Goal: Task Accomplishment & Management: Manage account settings

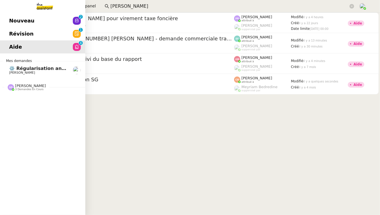
click at [19, 73] on span "[PERSON_NAME]" at bounding box center [22, 73] width 26 height 4
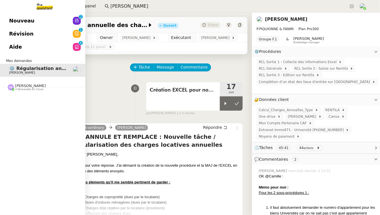
click at [24, 20] on span "Nouveau" at bounding box center [21, 20] width 25 height 9
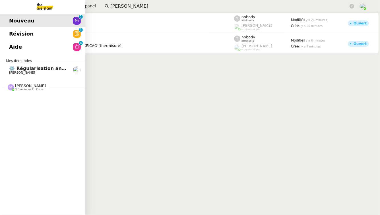
click at [27, 32] on span "Révision" at bounding box center [21, 34] width 24 height 9
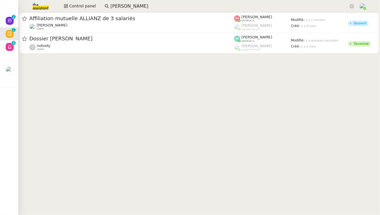
click at [137, 7] on input "Dimitri Bac" at bounding box center [229, 7] width 238 height 8
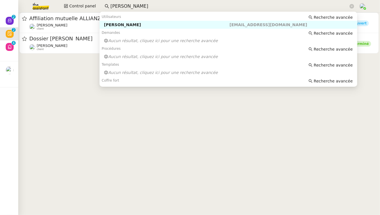
click at [142, 26] on div "Dimitri Bac" at bounding box center [166, 24] width 125 height 5
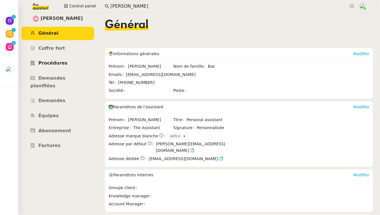
click at [68, 64] on link "Procédures" at bounding box center [57, 63] width 73 height 13
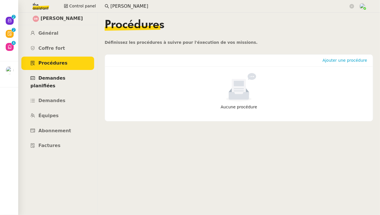
click at [65, 79] on span "Demandes planifiées" at bounding box center [47, 81] width 35 height 13
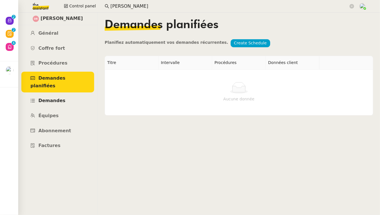
click at [63, 94] on link "Demandes" at bounding box center [57, 100] width 73 height 13
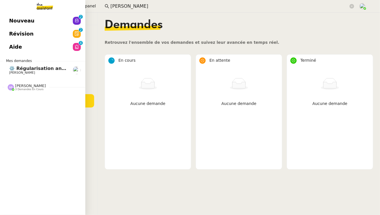
click at [25, 67] on span "⚙️ Régularisation annuelle des charges locatives" at bounding box center [71, 68] width 125 height 5
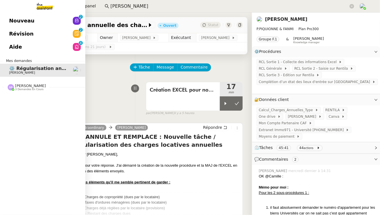
click at [33, 85] on span "[PERSON_NAME]" at bounding box center [30, 86] width 31 height 4
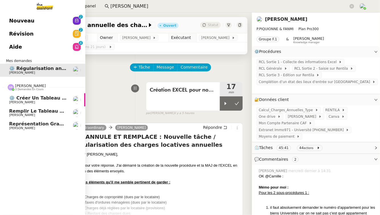
click at [77, 97] on img at bounding box center [77, 100] width 8 height 8
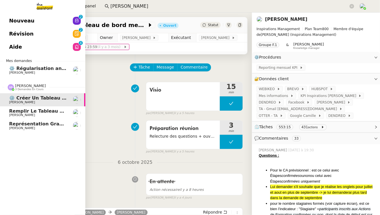
click at [75, 105] on link "⚙️ Créer un tableau de bord mensuel Didier DUFFAUT" at bounding box center [42, 99] width 85 height 13
click at [76, 120] on link "Représentation graphique sur Canva Didier DUFFAUT" at bounding box center [42, 125] width 85 height 13
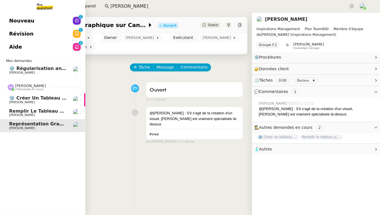
drag, startPoint x: 78, startPoint y: 103, endPoint x: 78, endPoint y: 109, distance: 5.4
click at [78, 103] on img at bounding box center [77, 100] width 8 height 8
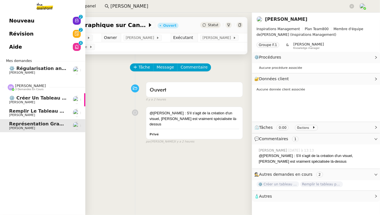
click at [78, 109] on div at bounding box center [77, 113] width 8 height 8
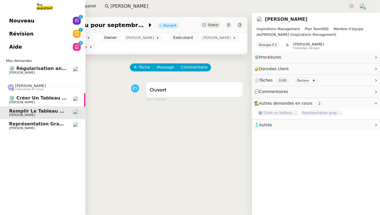
click at [78, 101] on img at bounding box center [77, 100] width 8 height 8
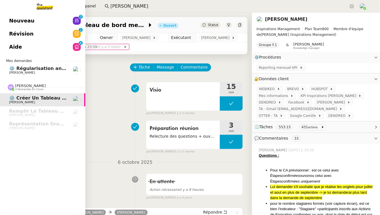
click at [57, 66] on span "⚙️ Régularisation annuelle des charges locatives" at bounding box center [71, 68] width 125 height 5
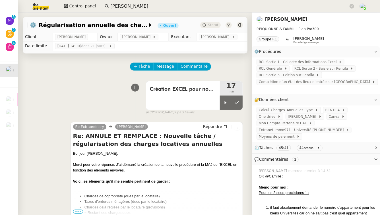
scroll to position [1, 0]
click at [201, 97] on div "Création EXCEL pour nouvelle procédure" at bounding box center [183, 95] width 74 height 28
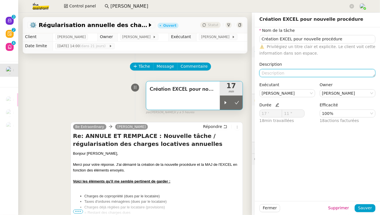
click at [314, 74] on textarea at bounding box center [317, 73] width 116 height 8
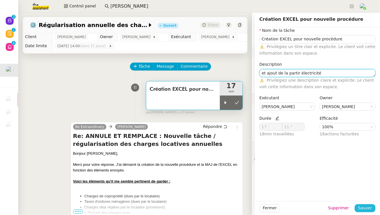
type textarea "et ajout de la partir électricité"
click at [367, 207] on span "Sauver" at bounding box center [365, 208] width 14 height 7
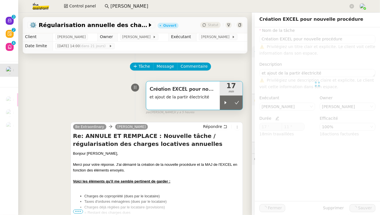
type input "Création EXCEL pour nouvelle procédure"
type textarea "et ajout de la partir électricité"
type input "17 '"
type input "11 ""
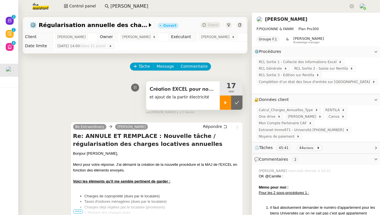
click at [224, 101] on icon at bounding box center [225, 102] width 2 height 3
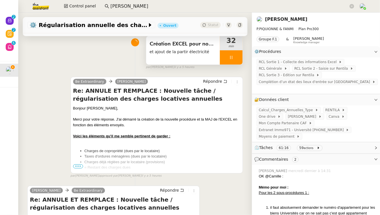
click at [200, 62] on div "Création EXCEL pour nouvelle procédure et ajout de la partir électricité" at bounding box center [183, 50] width 74 height 28
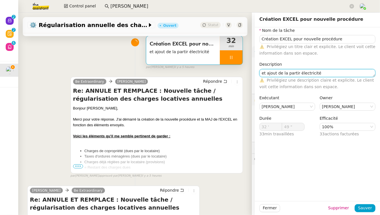
click at [292, 73] on textarea "et ajout de la partir électricité" at bounding box center [317, 73] width 116 height 8
type input "50 ""
type textarea "et ajout de la partie électricité"
type input "51 ""
type textarea "et ajout de la partie électricité"
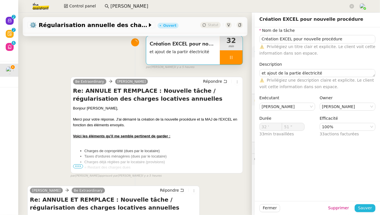
type input "52 ""
click at [361, 208] on span "Sauver" at bounding box center [365, 208] width 14 height 7
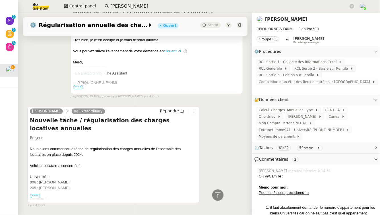
scroll to position [1875, 0]
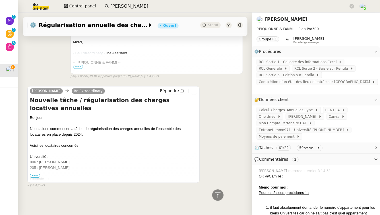
click at [34, 174] on span "•••" at bounding box center [35, 176] width 10 height 4
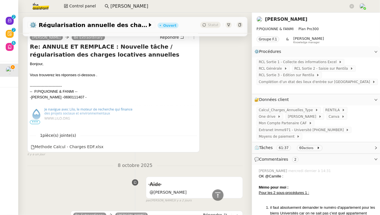
scroll to position [502, 0]
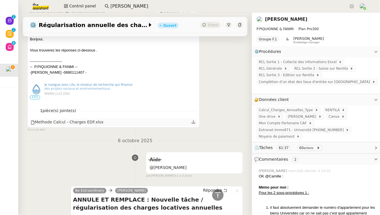
click at [90, 123] on div "Methode Calcul - Charges EDF.xlsx" at bounding box center [67, 122] width 73 height 7
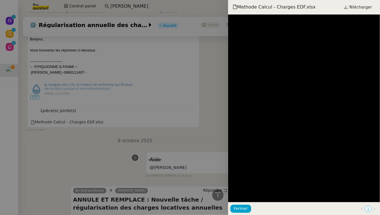
click at [358, 12] on div "Methode Calcul - Charges EDF.xlsx Télécharger" at bounding box center [304, 7] width 152 height 14
click at [360, 9] on span "Télécharger" at bounding box center [360, 6] width 23 height 7
click at [90, 96] on div at bounding box center [190, 107] width 380 height 215
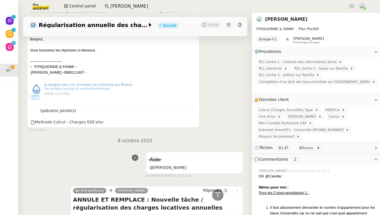
click at [32, 98] on span "•••" at bounding box center [35, 97] width 10 height 4
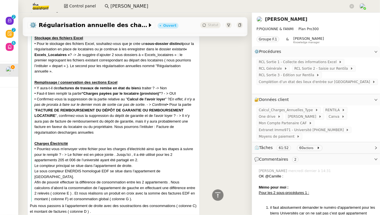
scroll to position [653, 0]
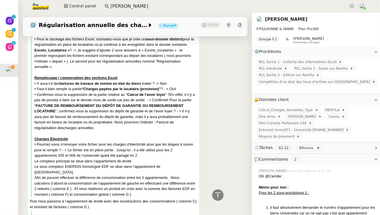
drag, startPoint x: 57, startPoint y: 155, endPoint x: 137, endPoint y: 157, distance: 79.9
click at [137, 157] on blockquote "CE MAIL ANNULE ET REMPLACE LE PRÉCÉDENT Bonjour Pascal, Je vous remercie pour v…" at bounding box center [113, 86] width 164 height 222
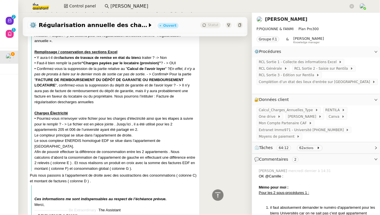
scroll to position [679, 0]
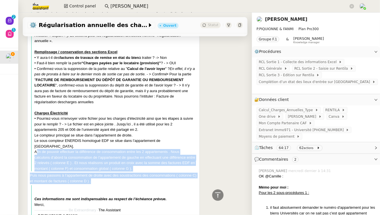
drag, startPoint x: 117, startPoint y: 177, endPoint x: 27, endPoint y: 146, distance: 95.1
copy div "Afin de pouvoir effectuer la différence de consommation entre les 2 appartement…"
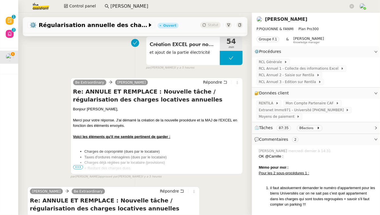
scroll to position [155, 0]
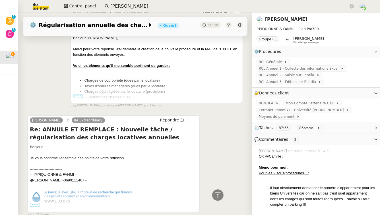
click at [74, 97] on span "•••" at bounding box center [78, 96] width 10 height 4
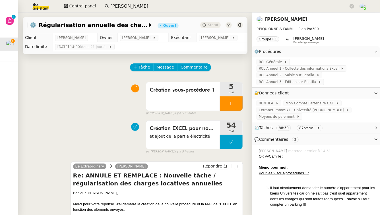
scroll to position [0, 0]
click at [260, 103] on span "RENTILA" at bounding box center [267, 103] width 17 height 6
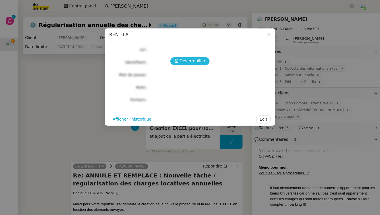
click at [191, 63] on span "Déverrouiller" at bounding box center [193, 61] width 26 height 7
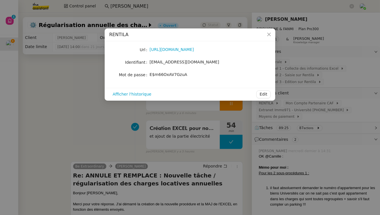
click at [191, 62] on span "beextraordinary25@gmail.com" at bounding box center [184, 62] width 70 height 5
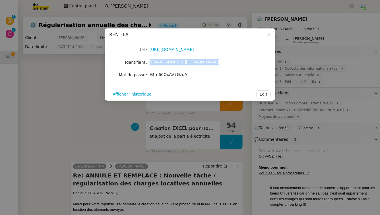
copy span "beextraordinary25@gmail.com"
click at [192, 52] on div "https://www.rentila.com/login" at bounding box center [196, 49] width 94 height 7
click at [192, 50] on link "https://www.rentila.com/login" at bounding box center [171, 49] width 44 height 5
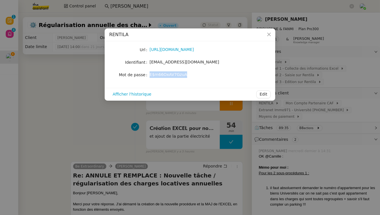
drag, startPoint x: 184, startPoint y: 76, endPoint x: 150, endPoint y: 76, distance: 33.8
click at [150, 76] on span "E$m66OxAV7GzuA" at bounding box center [168, 74] width 38 height 5
copy span "E$m66OxAV7GzuA"
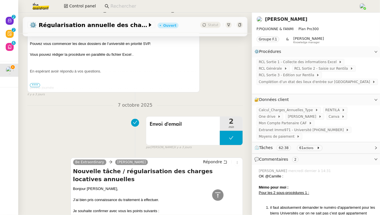
scroll to position [1875, 0]
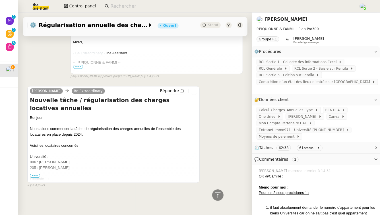
click at [34, 174] on span "•••" at bounding box center [35, 176] width 10 height 4
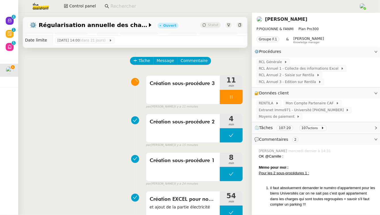
scroll to position [0, 0]
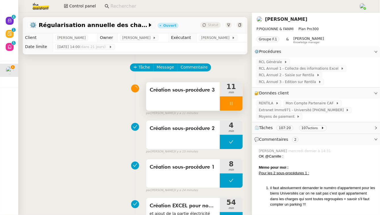
click at [230, 106] on div at bounding box center [231, 103] width 23 height 14
click at [231, 106] on button at bounding box center [236, 103] width 11 height 14
click at [230, 106] on button at bounding box center [231, 103] width 23 height 14
click at [223, 105] on icon at bounding box center [225, 103] width 5 height 5
click at [268, 21] on link "[PERSON_NAME]" at bounding box center [286, 18] width 42 height 5
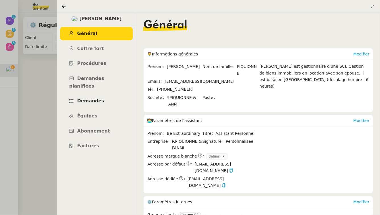
click at [99, 98] on span "Demandes" at bounding box center [90, 100] width 27 height 5
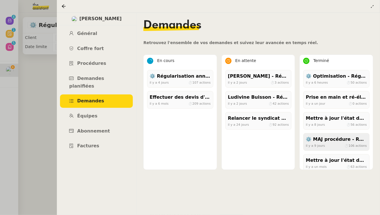
click at [335, 144] on div "il y a 9 jours ⏱ 106 actions" at bounding box center [335, 145] width 61 height 5
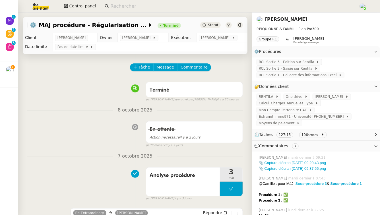
click at [311, 183] on strong "Sous-procédure 3" at bounding box center [311, 183] width 32 height 4
click at [295, 63] on span "RCL Sortie 3 - Edition sur Rentila" at bounding box center [287, 62] width 57 height 6
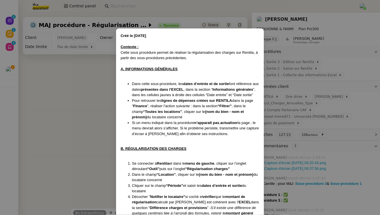
click at [297, 82] on nz-modal-container "Créé le 28/07/2025 Contexte : Cette sous procédure permet de réaliser la régula…" at bounding box center [190, 107] width 380 height 215
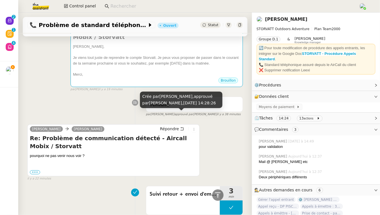
scroll to position [195, 0]
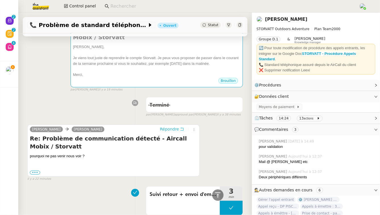
click at [180, 128] on icon at bounding box center [182, 129] width 4 height 4
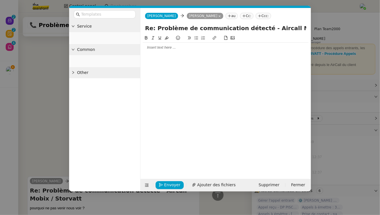
scroll to position [247, 0]
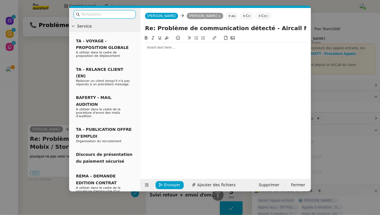
click at [153, 48] on div at bounding box center [226, 47] width 166 height 5
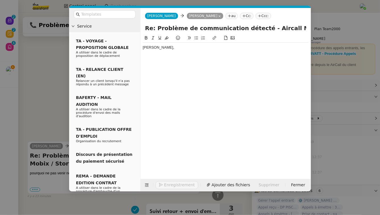
scroll to position [263, 0]
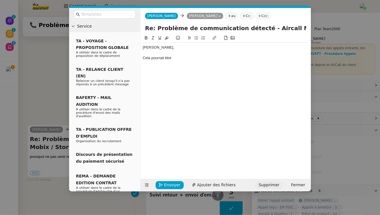
click at [276, 186] on span "Supprimer" at bounding box center [268, 185] width 21 height 7
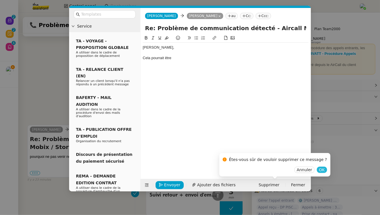
click at [319, 167] on span "OK" at bounding box center [322, 170] width 6 height 6
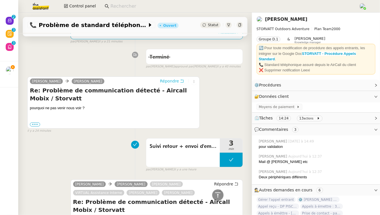
scroll to position [190, 0]
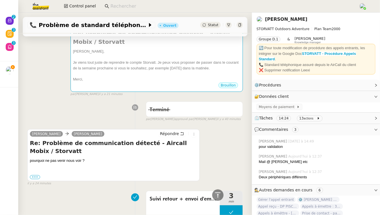
click at [236, 25] on div at bounding box center [239, 25] width 6 height 6
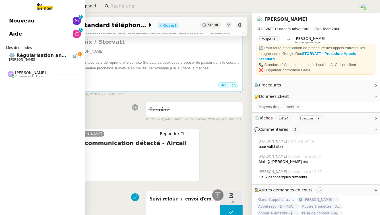
click at [23, 55] on span "⚙️ Régularisation annuelle des charges locatives" at bounding box center [71, 55] width 125 height 5
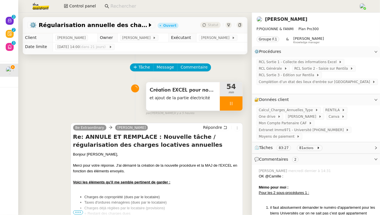
click at [222, 106] on div at bounding box center [231, 103] width 23 height 14
click at [233, 107] on button at bounding box center [236, 103] width 11 height 14
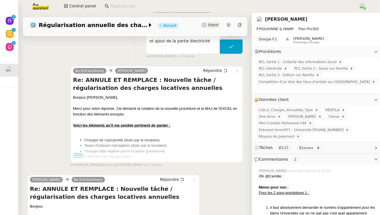
scroll to position [67, 0]
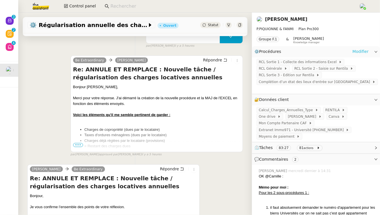
click at [352, 51] on link "Modifier" at bounding box center [360, 51] width 16 height 7
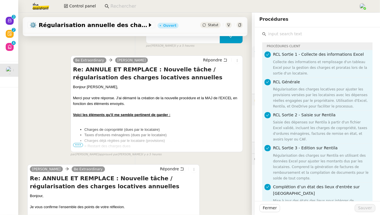
click at [186, 164] on div "Pascal PIQUIONNE Be Extraordinary Répondre Re: ANNULE ET REMPLACE : Nouvelle tâ…" at bounding box center [113, 212] width 172 height 97
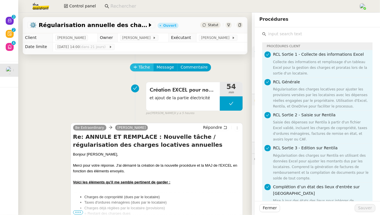
click at [138, 69] on span "Tâche" at bounding box center [144, 67] width 12 height 7
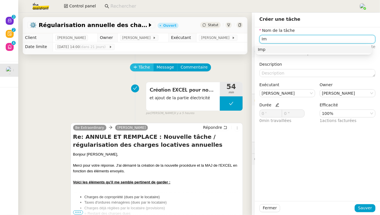
type input "I"
type input "Création sous-procédure 1"
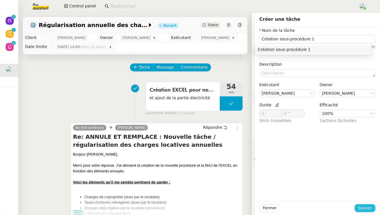
click at [358, 208] on span "Sauver" at bounding box center [365, 208] width 14 height 7
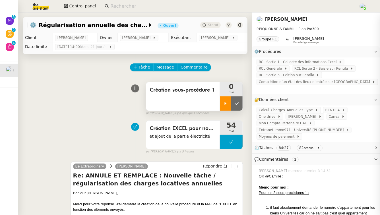
click at [220, 100] on div at bounding box center [225, 103] width 11 height 14
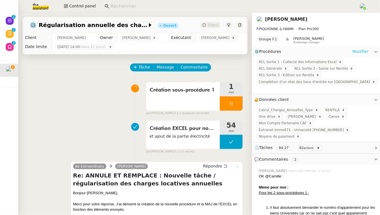
click at [359, 51] on link "Modifier" at bounding box center [360, 51] width 16 height 7
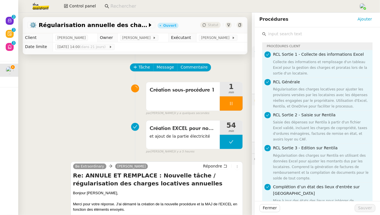
click at [322, 63] on div "Collecte des informations et remplissage d'un tableau Excel pour la gestion des…" at bounding box center [321, 67] width 96 height 17
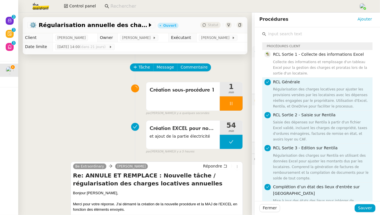
click at [323, 121] on div "Saisie des dépenses sur Rentila à partir d'un fichier Excel validé, incluant le…" at bounding box center [321, 130] width 96 height 23
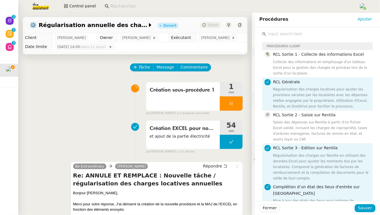
click at [324, 162] on div "Régularisation des charges sur Rentila en utilisant des données Excel pour ajus…" at bounding box center [321, 167] width 96 height 28
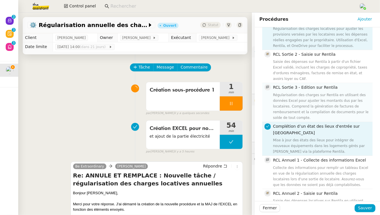
scroll to position [65, 0]
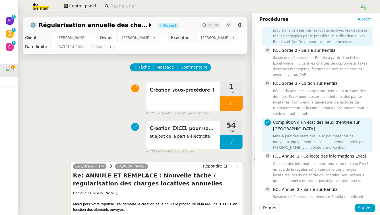
click at [317, 124] on span "Complétion d’un état des lieux d'entrée sur Rentila" at bounding box center [316, 125] width 87 height 11
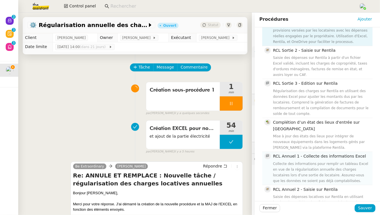
click at [316, 169] on div "Collecte des informations pour remplir un tableau Excel en vue de la régularisa…" at bounding box center [321, 172] width 96 height 23
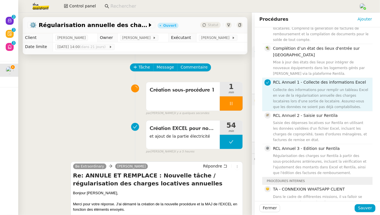
scroll to position [141, 0]
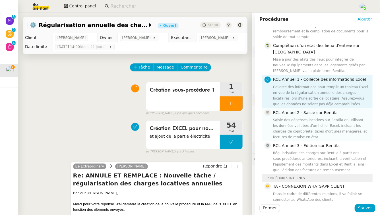
click at [316, 120] on div "Saisie des dépenses locatives sur Rentila en utilisant les données validées d'u…" at bounding box center [321, 128] width 96 height 23
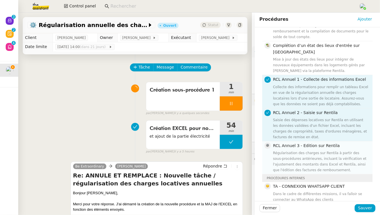
click at [319, 156] on div "Régularisation des charges sur Rentila à partir des sous-procédures antérieures…" at bounding box center [321, 161] width 96 height 23
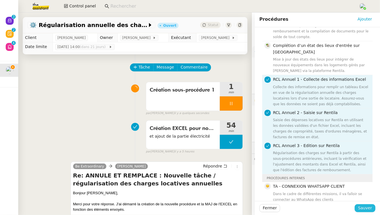
click at [364, 207] on span "Sauver" at bounding box center [365, 208] width 14 height 7
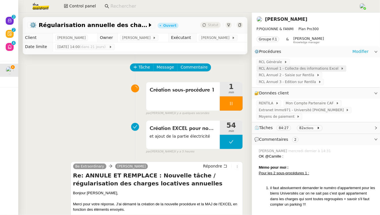
click at [279, 70] on span "RCL Annuel 1 - Collecte des informations Excel" at bounding box center [300, 69] width 82 height 6
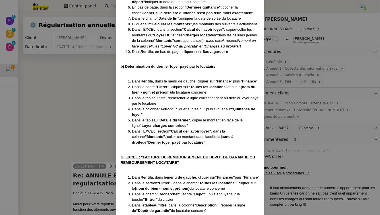
scroll to position [1947, 0]
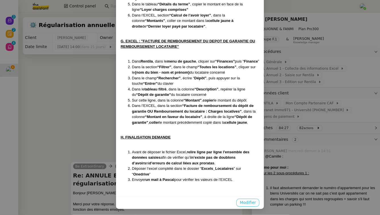
click at [250, 203] on span "Modifier" at bounding box center [248, 202] width 16 height 7
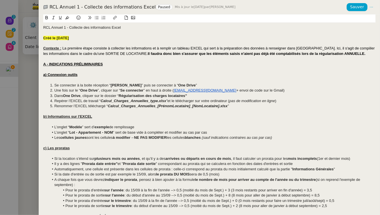
scroll to position [0, 0]
drag, startPoint x: 53, startPoint y: 32, endPoint x: 33, endPoint y: 22, distance: 21.6
click at [33, 22] on div "RCL Annuel 1 - Collecte des informations Excel Paused Mis à jour le 10 oct. 202…" at bounding box center [190, 107] width 380 height 215
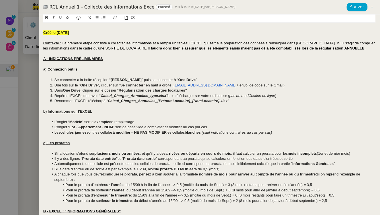
click at [44, 32] on strong "Créé le 10/10/2025" at bounding box center [56, 32] width 26 height 4
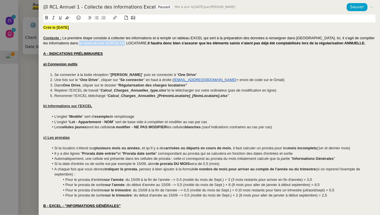
drag, startPoint x: 119, startPoint y: 43, endPoint x: 69, endPoint y: 45, distance: 50.3
click at [69, 45] on span "La première étape consiste à collecter les informations et à remplir un tableau…" at bounding box center [209, 40] width 332 height 9
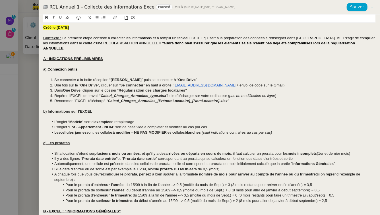
drag, startPoint x: 355, startPoint y: 44, endPoint x: 133, endPoint y: 46, distance: 222.5
click at [133, 46] on div "Contexte : La première étape consiste à collecter les informations et à remplir…" at bounding box center [209, 44] width 332 height 16
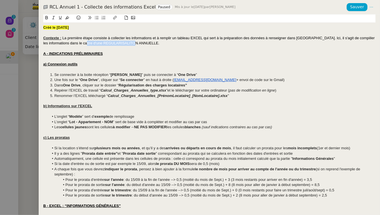
drag, startPoint x: 77, startPoint y: 44, endPoint x: 131, endPoint y: 44, distance: 54.0
click at [131, 44] on span "La première étape consiste à collecter les informations et à remplir un tableau…" at bounding box center [209, 40] width 332 height 9
click at [141, 117] on li "L’onglet “ Modèle ” sert d’ exemple de remplissage" at bounding box center [212, 116] width 326 height 5
drag, startPoint x: 138, startPoint y: 116, endPoint x: 42, endPoint y: 119, distance: 95.8
click at [42, 119] on div "Créé le 10/10/2025 Contexte : La première étape consiste à collecter les inform…" at bounding box center [209, 114] width 341 height 200
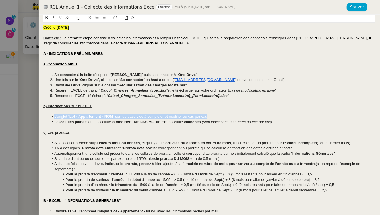
drag, startPoint x: 220, startPoint y: 117, endPoint x: 44, endPoint y: 115, distance: 175.9
click at [44, 115] on ul "L’onglet “ Lot - Appartement - NOM ” sert de base vide à compléter et modifier …" at bounding box center [209, 119] width 332 height 11
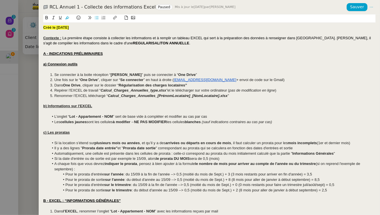
click at [186, 127] on div at bounding box center [209, 126] width 332 height 5
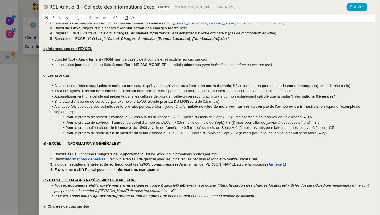
scroll to position [79, 0]
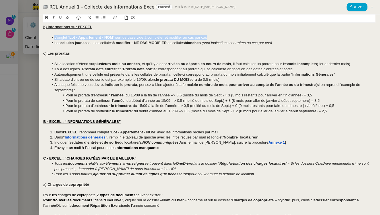
drag, startPoint x: 216, startPoint y: 38, endPoint x: 34, endPoint y: 37, distance: 181.9
click at [34, 37] on div "RCL Annuel 1 - Collecte des informations Excel Paused Mis à jour le 10 oct. 202…" at bounding box center [190, 107] width 380 height 215
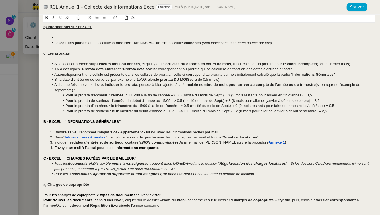
click at [45, 54] on u "c) Les proratas" at bounding box center [56, 53] width 26 height 4
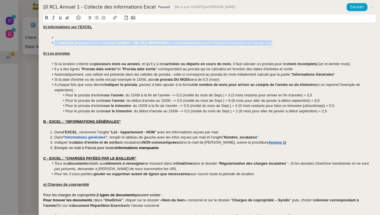
drag, startPoint x: 289, startPoint y: 44, endPoint x: 53, endPoint y: 41, distance: 236.7
click at [53, 41] on li "Les cellules jaunes sont les cellules à modifier → NE PAS MODIFIER les cellules…" at bounding box center [212, 42] width 326 height 5
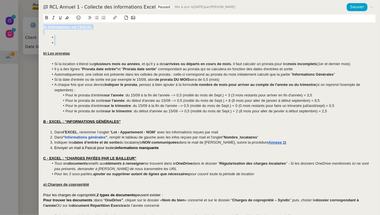
drag, startPoint x: 56, startPoint y: 42, endPoint x: 40, endPoint y: 28, distance: 21.5
click at [40, 28] on div "Créé le 10/10/2025 Contexte : La première étape consiste à collecter les inform…" at bounding box center [209, 114] width 341 height 200
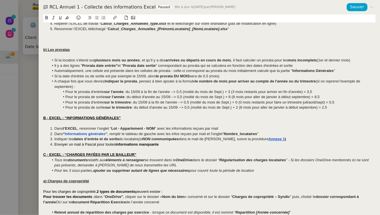
scroll to position [1, 0]
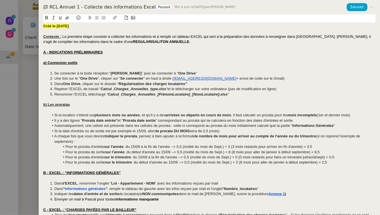
click at [230, 182] on li "Dans l’EXCEL , renommer l’onglet “ Lot - Appartement - NOM ” avec les informati…" at bounding box center [212, 183] width 326 height 5
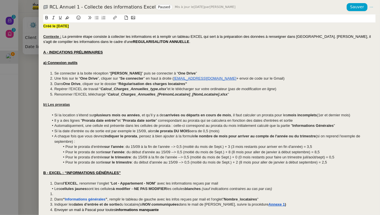
scroll to position [0, 0]
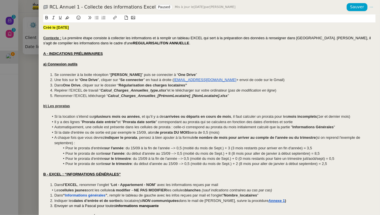
click at [55, 190] on span "Les" at bounding box center [57, 190] width 6 height 4
click at [104, 17] on icon at bounding box center [103, 18] width 4 height 4
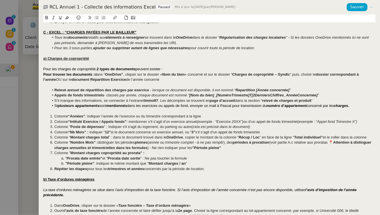
scroll to position [157, 0]
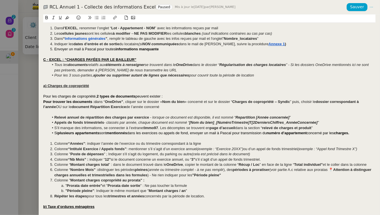
click at [298, 170] on span "(voir partie A.c relative aux proratas 📍" at bounding box center [301, 169] width 64 height 4
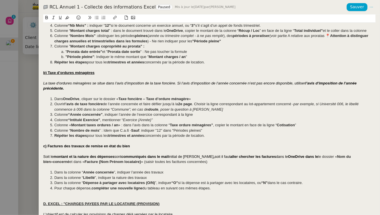
scroll to position [292, 0]
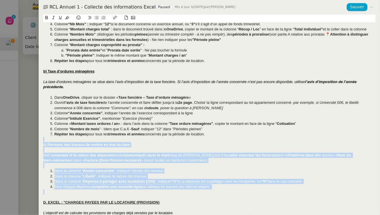
drag, startPoint x: 222, startPoint y: 190, endPoint x: 34, endPoint y: 138, distance: 194.7
click at [34, 138] on div "RCL Annuel 1 - Collecte des informations Excel Paused Mis à jour le 10 oct. 202…" at bounding box center [190, 107] width 380 height 215
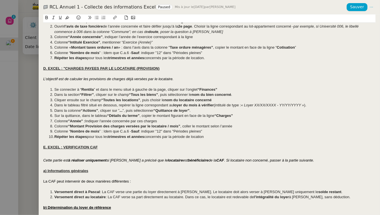
scroll to position [431, 0]
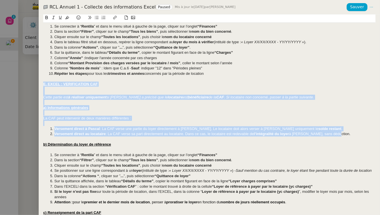
drag, startPoint x: 341, startPoint y: 134, endPoint x: 41, endPoint y: 83, distance: 304.6
click at [41, 83] on div "Créé le 10/10/2025 Contexte : La première étape consiste à collecter les inform…" at bounding box center [209, 114] width 341 height 200
click at [67, 19] on icon at bounding box center [67, 17] width 4 height 3
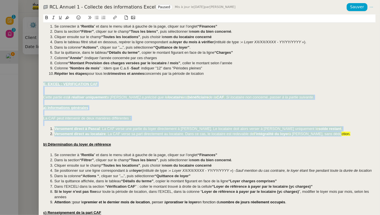
click at [194, 116] on div "La CAF peut intervenir de deux manières différentes :" at bounding box center [209, 118] width 332 height 5
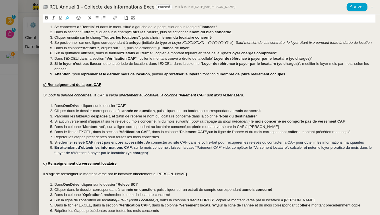
scroll to position [596, 0]
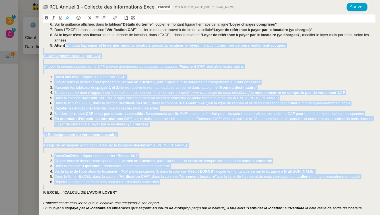
drag, startPoint x: 171, startPoint y: 182, endPoint x: 65, endPoint y: 57, distance: 163.7
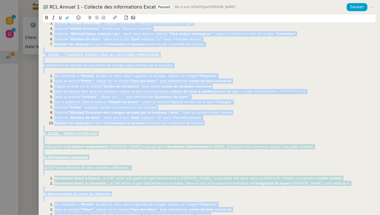
drag, startPoint x: 65, startPoint y: 57, endPoint x: 51, endPoint y: 215, distance: 158.6
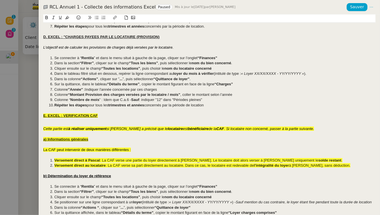
click at [65, 150] on span "La CAF peut intervenir de deux manières différentes :" at bounding box center [87, 149] width 88 height 4
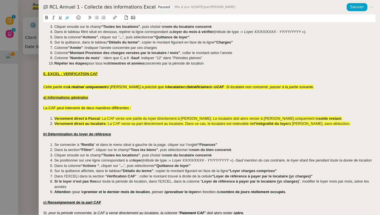
scroll to position [602, 0]
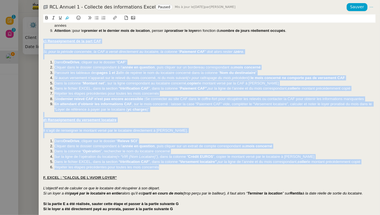
drag, startPoint x: 168, startPoint y: 171, endPoint x: 38, endPoint y: 45, distance: 181.3
click at [38, 45] on div "RCL Annuel 1 - Collecte des informations Excel Paused Mis à jour le 10 oct. 202…" at bounding box center [190, 107] width 380 height 215
click at [66, 17] on icon at bounding box center [67, 17] width 4 height 3
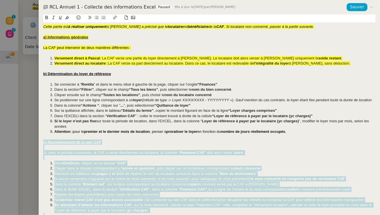
scroll to position [485, 0]
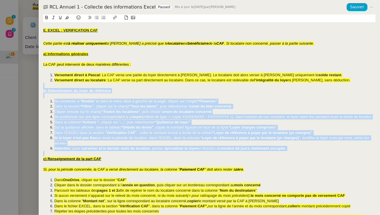
drag, startPoint x: 291, startPoint y: 155, endPoint x: 38, endPoint y: 84, distance: 262.2
click at [38, 84] on div "RCL Annuel 1 - Collecte des informations Excel Paused Mis à jour le 10 oct. 202…" at bounding box center [190, 107] width 380 height 215
click at [65, 18] on button at bounding box center [67, 17] width 7 height 7
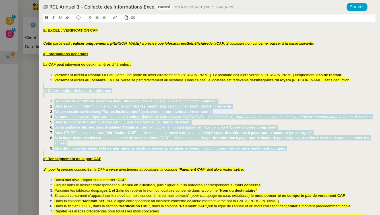
click at [108, 101] on span "” et dans le menu situé à gauche de la page, cliquer sur l’onglet" at bounding box center [146, 101] width 104 height 4
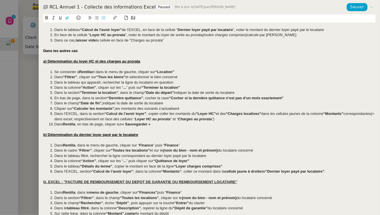
scroll to position [879, 0]
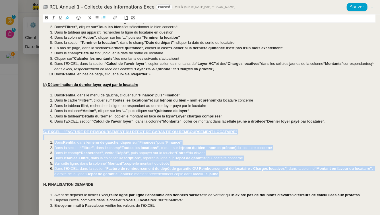
drag, startPoint x: 241, startPoint y: 174, endPoint x: 43, endPoint y: 130, distance: 202.5
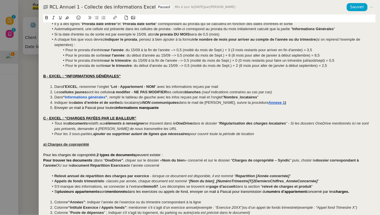
scroll to position [0, 0]
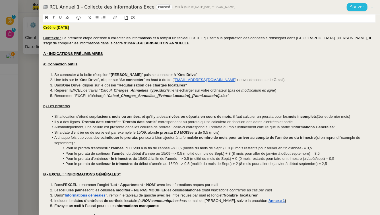
click at [356, 7] on span "Sauver" at bounding box center [357, 7] width 14 height 7
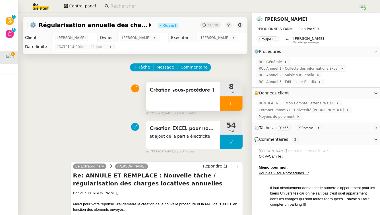
click at [221, 103] on div at bounding box center [231, 103] width 23 height 14
click at [234, 105] on icon at bounding box center [236, 103] width 5 height 5
click at [188, 97] on div "Création sous-procédure 1" at bounding box center [183, 96] width 74 height 28
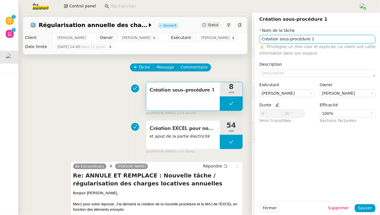
click at [326, 39] on input "Création sous-procédure 1" at bounding box center [317, 39] width 116 height 8
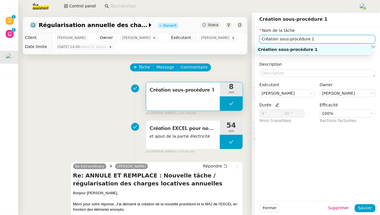
click at [326, 39] on input "Création sous-procédure 1" at bounding box center [317, 39] width 116 height 8
click at [133, 69] on icon at bounding box center [135, 67] width 4 height 4
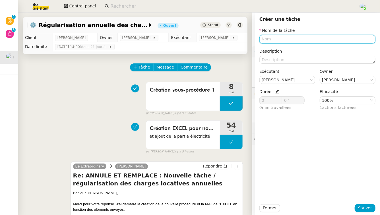
click at [288, 39] on input "text" at bounding box center [317, 39] width 116 height 8
paste input "Création sous-procédure 1"
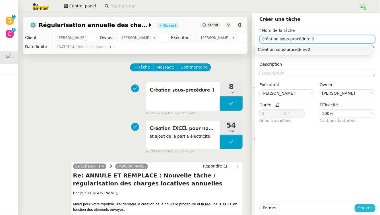
type input "Création sous-procédure 2"
click at [366, 206] on span "Sauver" at bounding box center [365, 208] width 14 height 7
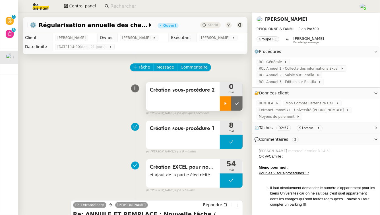
click at [221, 103] on div at bounding box center [225, 103] width 11 height 14
click at [295, 77] on span "RCL Annuel 2 - Saisie sur Rentila" at bounding box center [288, 75] width 58 height 6
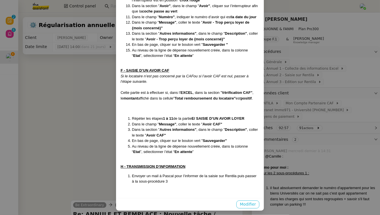
scroll to position [830, 0]
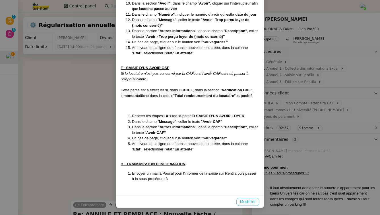
click at [254, 202] on span "Modifier" at bounding box center [248, 201] width 16 height 7
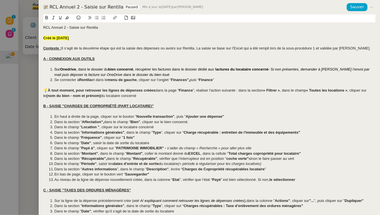
scroll to position [802, 0]
drag, startPoint x: 44, startPoint y: 38, endPoint x: 40, endPoint y: 12, distance: 26.4
click at [40, 12] on div "RCL Annuel 2 - Saisie sur Rentila Paused Mis à jour le 10 oct. 2025 par Camille…" at bounding box center [209, 107] width 341 height 215
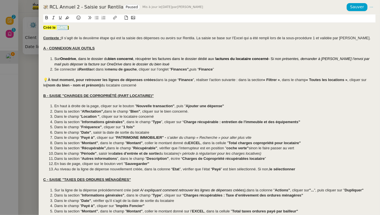
drag, startPoint x: 66, startPoint y: 28, endPoint x: 57, endPoint y: 29, distance: 8.4
click at [57, 29] on strong "Créé le 28/07/25" at bounding box center [56, 27] width 26 height 4
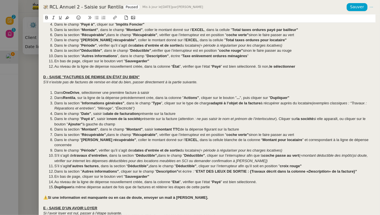
scroll to position [184, 0]
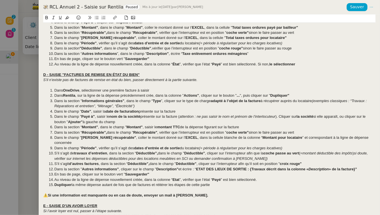
drag, startPoint x: 227, startPoint y: 180, endPoint x: 35, endPoint y: 74, distance: 219.6
click at [35, 74] on div "RCL Annuel 2 - Saisie sur Rentila Paused Mis à jour le 10 oct. 2025 par Camille…" at bounding box center [190, 107] width 380 height 215
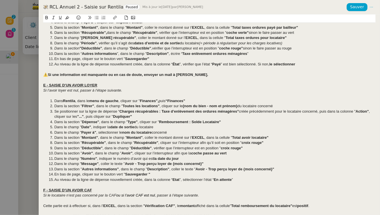
click at [45, 85] on u "E - SAISIE D’UN AVOIR LOYER" at bounding box center [70, 85] width 54 height 4
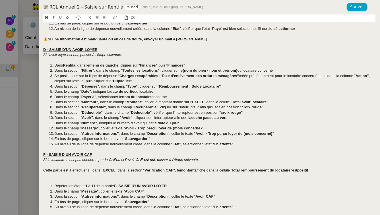
scroll to position [236, 0]
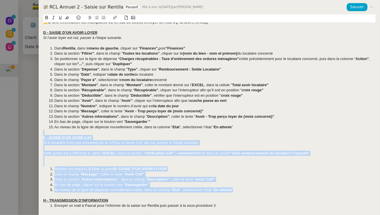
drag, startPoint x: 242, startPoint y: 189, endPoint x: 24, endPoint y: 133, distance: 224.3
click at [24, 133] on div "RCL Annuel 2 - Saisie sur Rentila Paused Mis à jour le 10 oct. 2025 par Camille…" at bounding box center [190, 107] width 380 height 215
click at [66, 19] on icon at bounding box center [67, 18] width 4 height 4
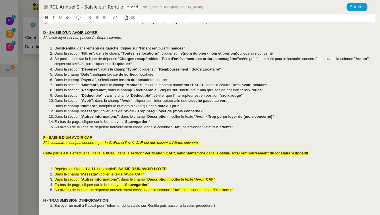
click at [120, 84] on span ", dans le champ "" at bounding box center [112, 85] width 28 height 4
drag, startPoint x: 97, startPoint y: 32, endPoint x: 71, endPoint y: 32, distance: 25.6
click at [71, 32] on u "D - SAISIE D’UN AVOIR LOYER" at bounding box center [70, 32] width 54 height 4
click at [107, 31] on u "D - SAISIE D’UNE FACTURE DE REGULARISATION DE CHARGES ANNUELLES" at bounding box center [112, 32] width 138 height 4
click at [0, 0] on lt-span "R É GULARISATION" at bounding box center [0, 0] width 0 height 0
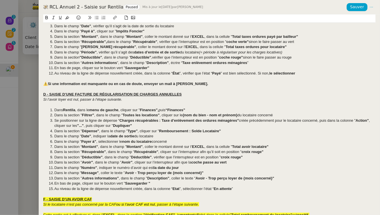
scroll to position [185, 0]
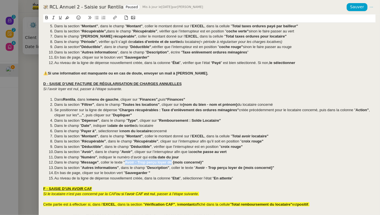
drag, startPoint x: 125, startPoint y: 163, endPoint x: 172, endPoint y: 165, distance: 46.6
click at [172, 165] on li "Dans le champ " Message" , coller le texte " Avoir - Trop perçu loyer de {mois …" at bounding box center [212, 162] width 326 height 5
click at [211, 164] on strong "Facture - Régularisation charges annuelles {mois concerné}"" at bounding box center [178, 162] width 107 height 4
click at [231, 163] on strong "Facture - Régularisation charges annuelles {année concerné}"" at bounding box center [179, 162] width 109 height 4
drag, startPoint x: 236, startPoint y: 162, endPoint x: 124, endPoint y: 163, distance: 112.3
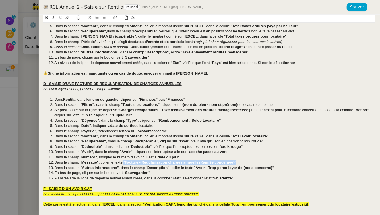
click at [124, 163] on li "Dans le champ " Message" , coller le texte " Facture - Régularisation charges a…" at bounding box center [212, 162] width 326 height 5
copy li "" Facture - Régularisation charges annuelles {année concernée}""
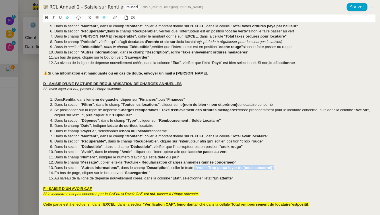
drag, startPoint x: 273, startPoint y: 168, endPoint x: 194, endPoint y: 168, distance: 79.0
click at [194, 168] on li "Dans la section " Autres informations" , dans le champ " Description" , coller …" at bounding box center [212, 167] width 326 height 5
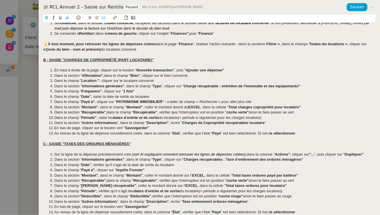
scroll to position [0, 0]
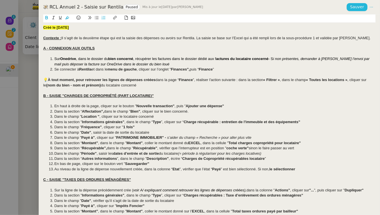
click at [353, 8] on span "Sauver" at bounding box center [357, 7] width 14 height 7
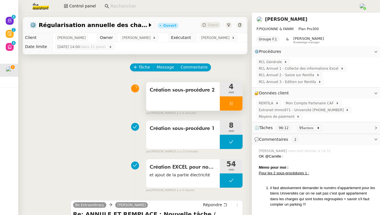
click at [232, 99] on div at bounding box center [231, 103] width 23 height 14
click at [234, 102] on icon at bounding box center [236, 103] width 5 height 5
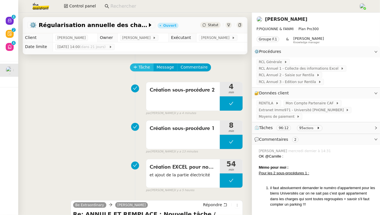
click at [138, 69] on span "Tâche" at bounding box center [144, 67] width 12 height 7
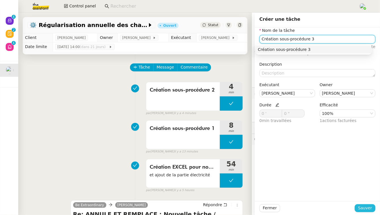
type input "Création sous-procédure 3"
click at [366, 211] on span "Sauver" at bounding box center [365, 208] width 14 height 7
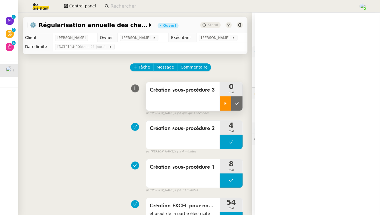
click at [223, 105] on icon at bounding box center [225, 103] width 5 height 5
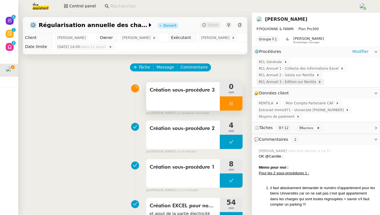
click at [292, 84] on span "RCL Annuel 3 - Edition sur Rentila" at bounding box center [288, 82] width 59 height 6
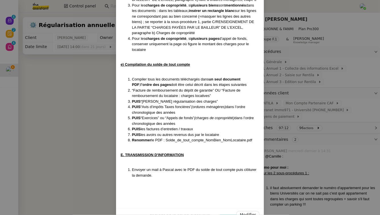
scroll to position [1164, 0]
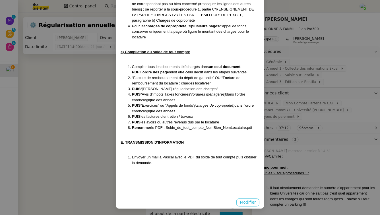
click at [242, 201] on span "Modifier" at bounding box center [248, 202] width 16 height 7
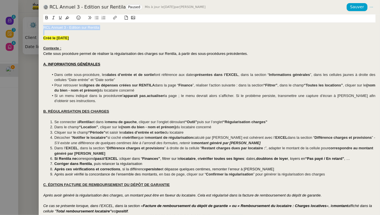
drag, startPoint x: 44, startPoint y: 38, endPoint x: 39, endPoint y: 19, distance: 19.6
click at [39, 19] on div "RCL Annuel 3 - Edition sur Rentila Créé le 28/07/2025 Contexte : Cette sous pro…" at bounding box center [209, 114] width 341 height 200
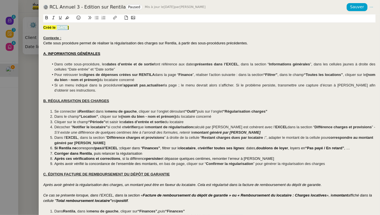
drag, startPoint x: 65, startPoint y: 28, endPoint x: 57, endPoint y: 28, distance: 8.0
click at [57, 28] on strong "Créé le 28/07/2025" at bounding box center [56, 27] width 26 height 4
click at [44, 43] on span "Cette sous procédure permet de réaliser la régularisation des charges sur Renti…" at bounding box center [145, 43] width 205 height 4
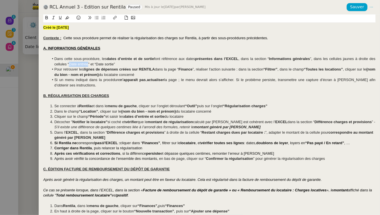
drag, startPoint x: 88, startPoint y: 65, endPoint x: 70, endPoint y: 63, distance: 18.5
click at [70, 63] on span "”, dans les cellules jaunes à droite des cellules “Date entrée” et “Date sortie”" at bounding box center [215, 61] width 322 height 9
drag, startPoint x: 181, startPoint y: 64, endPoint x: 69, endPoint y: 66, distance: 112.5
click at [69, 66] on li "Dans cette sous-procédure, les dates d’entrée et de sortie font référence aux d…" at bounding box center [212, 61] width 326 height 11
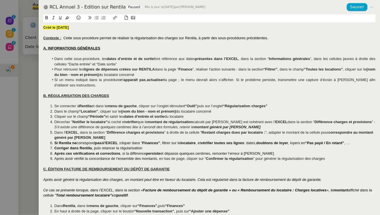
click at [76, 65] on span "”, dans les cellules jaunes à droite des cellules “Dacte entrée” et “Date sorti…" at bounding box center [215, 61] width 322 height 9
drag, startPoint x: 89, startPoint y: 65, endPoint x: 70, endPoint y: 65, distance: 18.8
click at [70, 65] on span "”, dans les cellules jaunes à droite des cellules “Date entrée” et “Date sortie”" at bounding box center [215, 61] width 322 height 9
drag, startPoint x: 114, startPoint y: 65, endPoint x: 97, endPoint y: 66, distance: 16.8
click at [97, 66] on span "” et “Date sortie”" at bounding box center [102, 64] width 27 height 4
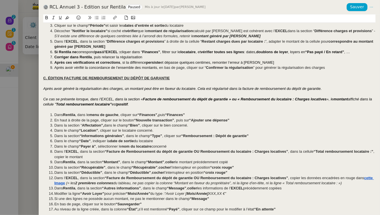
scroll to position [111, 0]
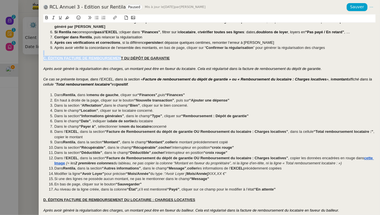
drag, startPoint x: 178, startPoint y: 53, endPoint x: 120, endPoint y: 60, distance: 59.0
click at [143, 59] on u "C. ÉDITION FACTURE DE REMBOURSEMENT DU DÉPÔT DE GARANTIE" at bounding box center [106, 58] width 126 height 4
drag, startPoint x: 171, startPoint y: 57, endPoint x: 91, endPoint y: 60, distance: 79.6
click at [91, 60] on div "C. ÉDITION FACTURE DE REMBOURSEMENT DU DÉPÔT DE GARANTIE" at bounding box center [209, 58] width 332 height 5
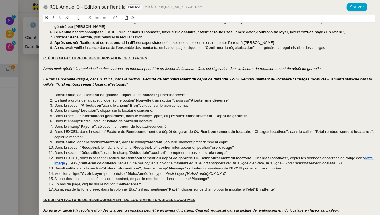
click at [137, 69] on em "Après avoir généré la régularisation des charges, un montant peut être en faveu…" at bounding box center [182, 68] width 278 height 4
click at [184, 65] on div at bounding box center [209, 63] width 332 height 5
drag, startPoint x: 320, startPoint y: 68, endPoint x: 255, endPoint y: 70, distance: 65.1
click at [255, 70] on em "Après avoir généré la régularisation des charges, un montant peut être en faveu…" at bounding box center [182, 68] width 278 height 4
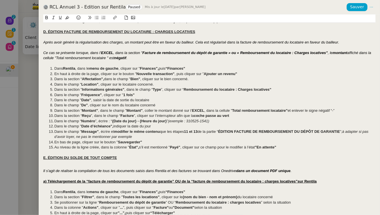
scroll to position [195, 0]
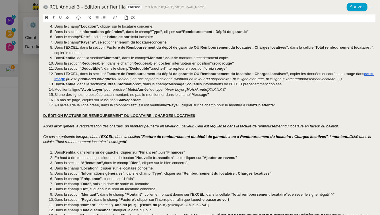
drag, startPoint x: 199, startPoint y: 115, endPoint x: 83, endPoint y: 117, distance: 116.2
click at [83, 117] on div "D. ÉDITION FACTURE DE REMBOURSEMENT DU LOCATAIRE : CHARGES LOCATIVES" at bounding box center [209, 115] width 332 height 5
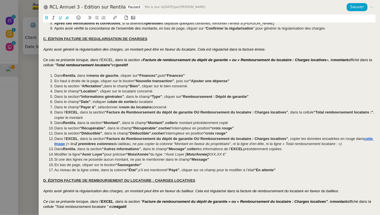
scroll to position [127, 0]
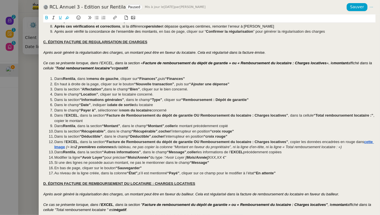
click at [187, 117] on strong "“Facture de Remboursement du dépôt de garantie OU Remboursement du locataire : …" at bounding box center [196, 115] width 183 height 4
click at [189, 116] on strong "“Facture de Remboursement du dépôt de garantie OU Remboursement du locataire : …" at bounding box center [196, 115] width 183 height 4
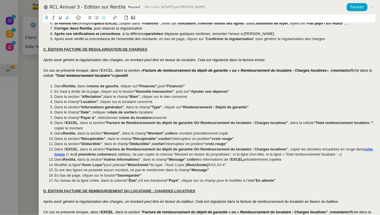
scroll to position [120, 0]
drag, startPoint x: 289, startPoint y: 182, endPoint x: 37, endPoint y: 50, distance: 284.7
click at [37, 50] on div "RCL Annuel 3 - Edition sur Rentila Paused Mis à jour le 10 oct. 2025 par Camill…" at bounding box center [190, 107] width 380 height 215
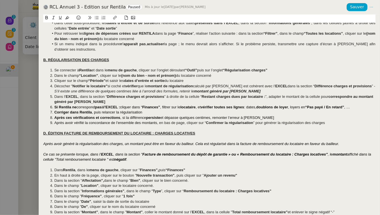
scroll to position [37, 0]
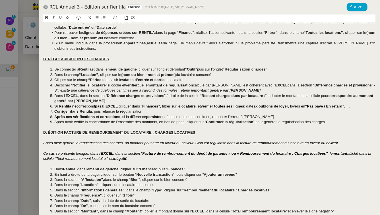
click at [46, 132] on u "D. ÉDITION FACTURE DE REMBOURSEMENT DU LOCATAIRE : CHARGES LOCATIVES" at bounding box center [119, 132] width 152 height 4
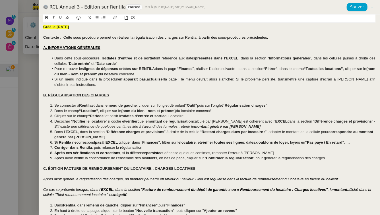
scroll to position [0, 0]
click at [47, 49] on u "A. INFORMATIONS GÉNÉRALES" at bounding box center [71, 48] width 57 height 4
click at [47, 96] on u "B. RÉGULARISATION DES CHARGES" at bounding box center [76, 95] width 66 height 4
click at [47, 170] on u "C. ÉDITION FACTURE DE REMBOURSEMENT DU LOCATAIRE : CHARGES LOCATIVES" at bounding box center [119, 169] width 152 height 4
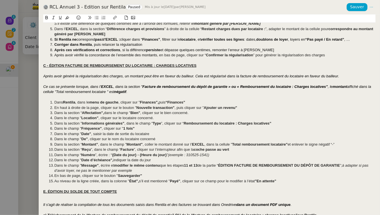
scroll to position [104, 0]
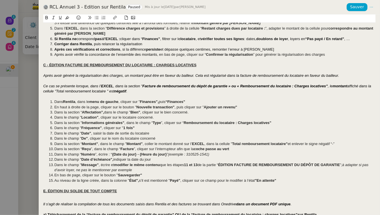
drag, startPoint x: 199, startPoint y: 65, endPoint x: 85, endPoint y: 64, distance: 113.9
click at [85, 64] on div "C - ÉDITION FACTURE DE REMBOURSEMENT DU LOCATAIRE : CHARGES LOCATIVES" at bounding box center [209, 65] width 332 height 5
click at [103, 67] on u "C - ÉDITION FACTURE DE REGULARISATION ANNUELLE" at bounding box center [93, 65] width 101 height 4
click at [0, 0] on lt-span "R É GULARISATION" at bounding box center [0, 0] width 0 height 0
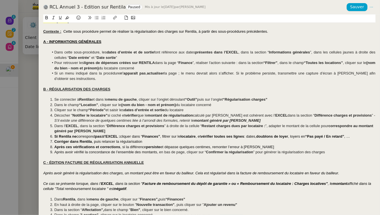
scroll to position [14, 0]
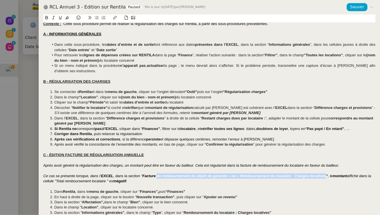
drag, startPoint x: 157, startPoint y: 176, endPoint x: 326, endPoint y: 178, distance: 169.4
click at [326, 178] on div "Ce cas se présente lorsque, dans l’ EXCEL , dans la section " Facture de rembou…" at bounding box center [209, 178] width 332 height 11
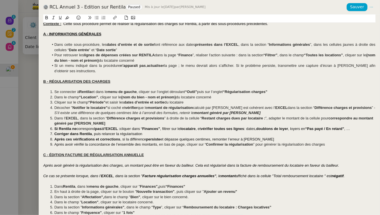
click at [237, 177] on em "affiché dans la cellule "Total remboursement locataire " est" at bounding box center [284, 176] width 96 height 4
drag, startPoint x: 337, startPoint y: 176, endPoint x: 283, endPoint y: 176, distance: 54.0
click at [283, 176] on em "affiché dans la cellule "Total remboursement locataire " est" at bounding box center [292, 176] width 96 height 4
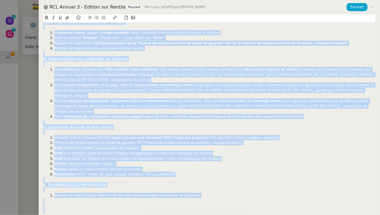
scroll to position [396, 0]
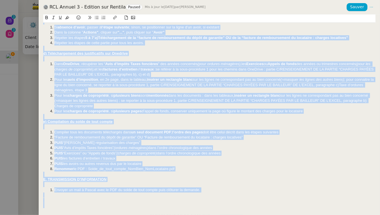
drag, startPoint x: 43, startPoint y: 29, endPoint x: 195, endPoint y: 215, distance: 240.3
click at [195, 215] on div "Créé le 10/10/2025 Contexte : Cette sous procédure permet de réaliser la régula…" at bounding box center [209, 114] width 341 height 200
copy div "Créé le 10/10/2025 Contexte : Cette sous procédure permet de réaliser la régula…"
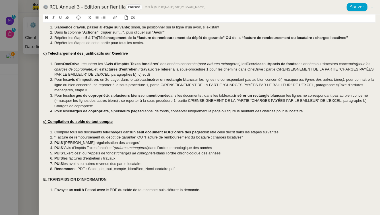
click at [24, 93] on div at bounding box center [190, 107] width 380 height 215
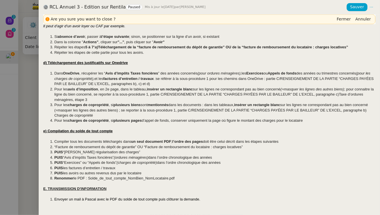
scroll to position [405, 0]
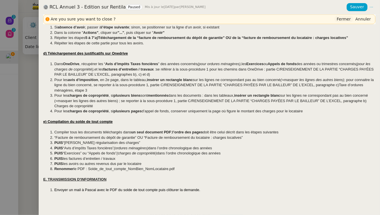
click at [345, 17] on span "Fermer" at bounding box center [343, 19] width 14 height 6
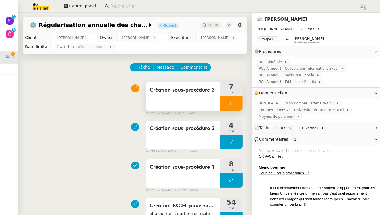
scroll to position [396, 0]
click at [298, 80] on span "RCL Annuel 3 - Edition sur Rentila" at bounding box center [288, 82] width 59 height 6
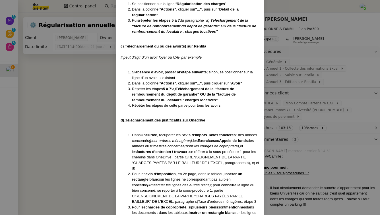
scroll to position [1164, 0]
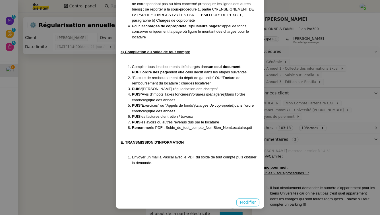
click at [244, 203] on span "Modifier" at bounding box center [248, 202] width 16 height 7
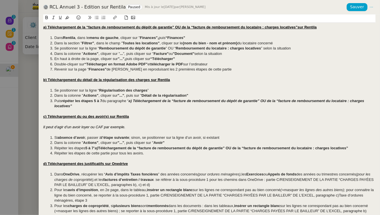
scroll to position [559, 0]
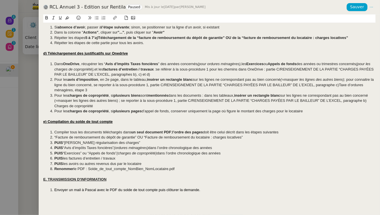
click at [240, 191] on li "Envoyer un mail à Pascal avec le PDF du solde de tout compte puis clôturer la d…" at bounding box center [212, 189] width 326 height 5
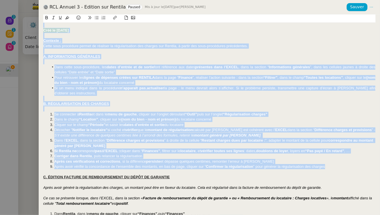
scroll to position [0, 0]
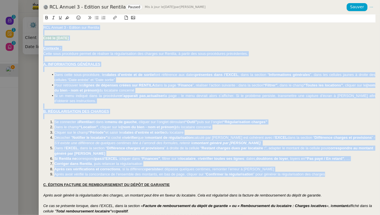
drag, startPoint x: 336, startPoint y: 168, endPoint x: 5, endPoint y: 10, distance: 366.8
click at [5, 10] on div "RCL Annuel 3 - Edition sur Rentila Paused Mis à jour le 10 oct. 2025 par Camill…" at bounding box center [190, 107] width 380 height 215
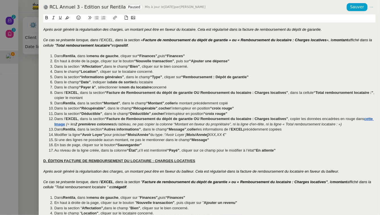
scroll to position [90, 0]
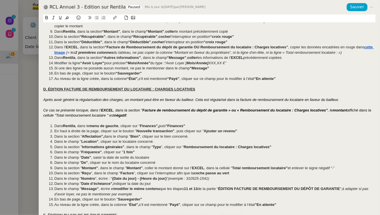
drag, startPoint x: 43, startPoint y: 88, endPoint x: 289, endPoint y: 206, distance: 272.2
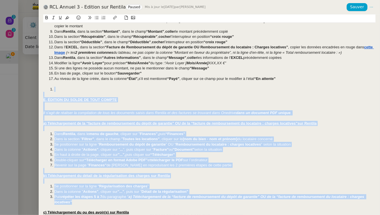
drag, startPoint x: 47, startPoint y: 88, endPoint x: 217, endPoint y: 201, distance: 203.4
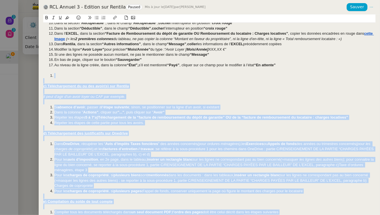
scroll to position [122, 0]
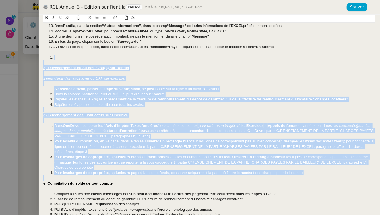
drag, startPoint x: 45, startPoint y: 90, endPoint x: 176, endPoint y: 179, distance: 158.7
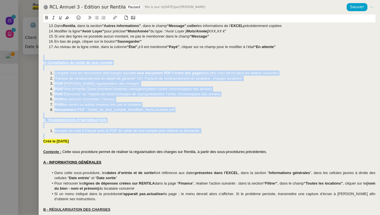
drag, startPoint x: 45, startPoint y: 55, endPoint x: 222, endPoint y: 137, distance: 194.3
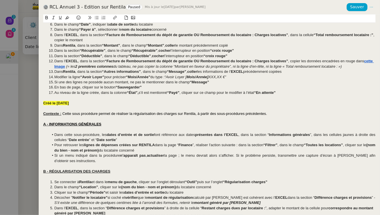
scroll to position [76, 0]
drag, startPoint x: 54, startPoint y: 56, endPoint x: 311, endPoint y: 74, distance: 256.9
click at [311, 74] on ol "Dans Rentila , dans le menu de gauche , cliquer sur “Finances”, puis “Finances”…" at bounding box center [209, 46] width 332 height 100
copy ol "Dans la section “Déductible” , dans le champ “Déductible” , cocher l’interrupte…"
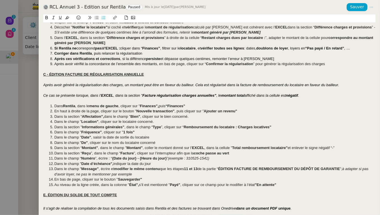
scroll to position [247, 0]
click at [162, 164] on li "Dans le champ " Date d’échéance", indiquer la date du jour" at bounding box center [212, 163] width 326 height 5
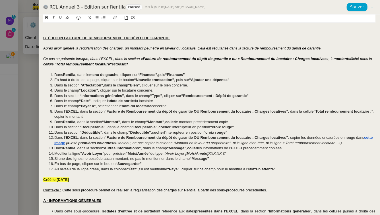
scroll to position [332, 0]
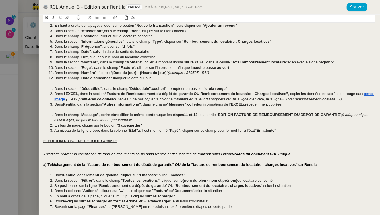
click at [73, 84] on div at bounding box center [209, 83] width 332 height 5
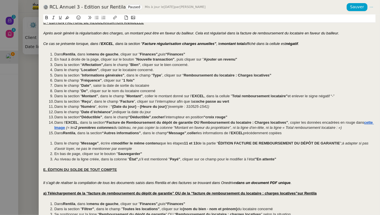
scroll to position [273, 0]
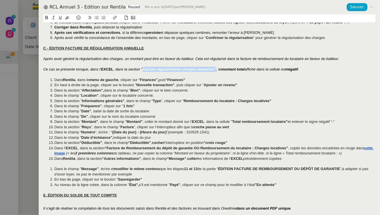
drag, startPoint x: 215, startPoint y: 69, endPoint x: 142, endPoint y: 70, distance: 72.7
click at [142, 70] on em "Facture régularisation charges annuelles"" at bounding box center [179, 69] width 74 height 4
copy em "Facture régularisation charges annuelles""
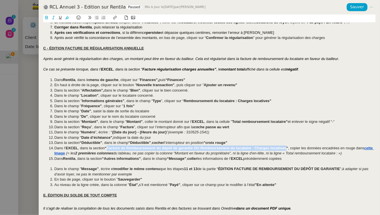
drag, startPoint x: 287, startPoint y: 148, endPoint x: 108, endPoint y: 147, distance: 179.0
click at [108, 147] on strong "“Facture de Remboursement du dépôt de garantie OU Remboursement du locataire : …" at bounding box center [196, 148] width 183 height 4
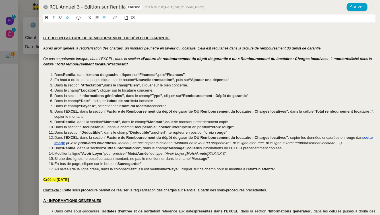
scroll to position [311, 0]
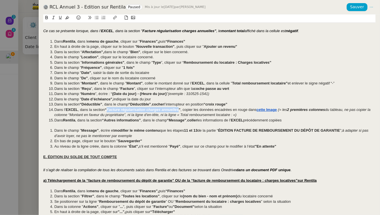
drag, startPoint x: 179, startPoint y: 109, endPoint x: 108, endPoint y: 111, distance: 71.1
click at [108, 111] on em "Facture régularisation charges annuelles" at bounding box center [143, 109] width 72 height 4
click at [277, 109] on strong "cette Image" at bounding box center [266, 109] width 20 height 4
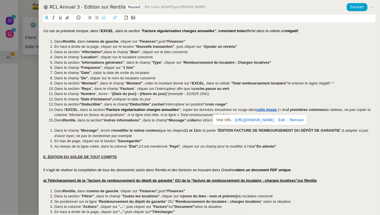
click at [271, 121] on link "https://drive.google.com/file/d/13q46nGFeWxdv8a8rrd7wVjXT29rv0D5L/view?usp=shar…" at bounding box center [254, 119] width 39 height 7
click at [308, 97] on li "Dans le champ " Date d’échéance", indiquer la date du jour" at bounding box center [212, 99] width 326 height 5
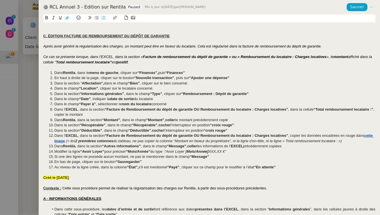
scroll to position [2, 0]
drag, startPoint x: 285, startPoint y: 166, endPoint x: 44, endPoint y: 25, distance: 278.8
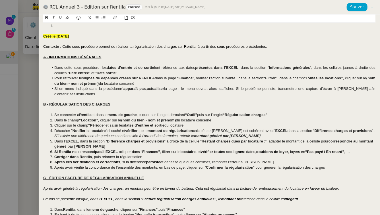
click at [43, 37] on strong "Créé le 10/10/2025" at bounding box center [56, 36] width 26 height 4
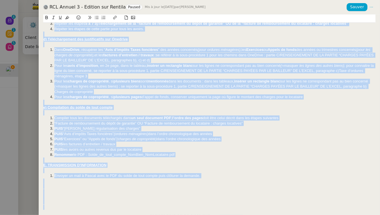
scroll to position [438, 0]
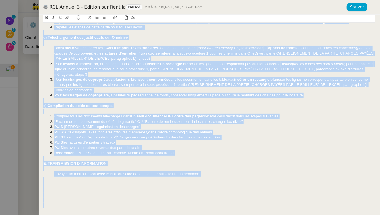
drag, startPoint x: 43, startPoint y: 27, endPoint x: 262, endPoint y: 215, distance: 288.4
click at [262, 215] on div "Créé le 10/10/2025 Contexte : Cette sous procédure permet de réaliser la régula…" at bounding box center [209, 114] width 341 height 200
copy div "Créé le 10/10/2025 Contexte : Cette sous procédure permet de réaliser la régula…"
click at [218, 121] on span "“Facture de remboursement du dépôt de garantie” OU “Facture de remboursement du…" at bounding box center [148, 121] width 188 height 4
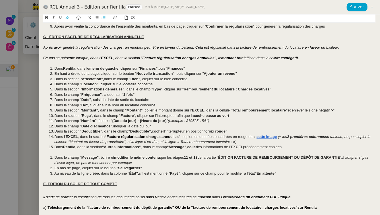
scroll to position [128, 0]
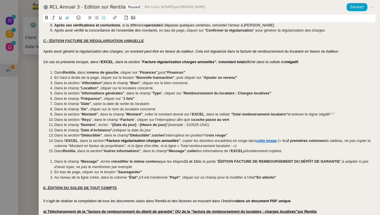
click at [176, 63] on em "Facture régularisation charges annuelles"" at bounding box center [179, 62] width 74 height 4
click at [0, 0] on lt-span "Ignorer" at bounding box center [0, 0] width 0 height 0
click at [263, 144] on li "Dans l’ EXCEL , dans la section “ Facture régularisation charges annuelles ” , …" at bounding box center [212, 143] width 326 height 11
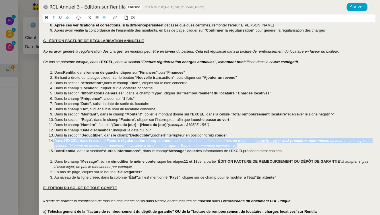
drag, startPoint x: 258, startPoint y: 145, endPoint x: 43, endPoint y: 142, distance: 214.5
click at [43, 142] on ol "Dans Rentila , dans le menu de gauche , cliquer sur " Finances", puis “Finances…" at bounding box center [209, 112] width 332 height 84
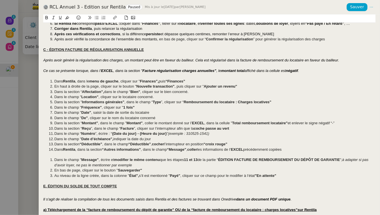
scroll to position [115, 0]
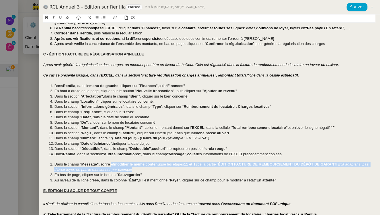
drag, startPoint x: 111, startPoint y: 165, endPoint x: 142, endPoint y: 172, distance: 31.8
click at [142, 172] on li "Dans le champ " Message" , écrire et modifier le même contenu que les étapes 11…" at bounding box center [212, 167] width 326 height 11
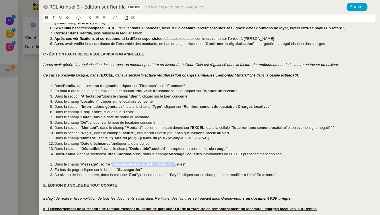
drag, startPoint x: 166, startPoint y: 165, endPoint x: 113, endPoint y: 166, distance: 52.9
click at [113, 166] on span ", écrire "Régularisation charles annuelles"" at bounding box center [142, 164] width 87 height 4
click at [150, 165] on strong "Régularisation charles annuelles" at bounding box center [141, 164] width 58 height 4
click at [147, 165] on strong "Régularisation charles annuelles" at bounding box center [141, 164] width 58 height 4
click at [135, 158] on div at bounding box center [209, 159] width 332 height 5
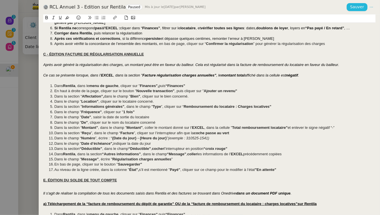
click at [350, 10] on button "Sauver" at bounding box center [356, 7] width 21 height 8
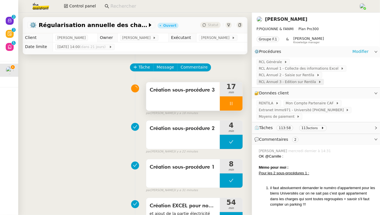
click at [294, 81] on span "RCL Annuel 3 - Edition sur Rentila" at bounding box center [288, 82] width 59 height 6
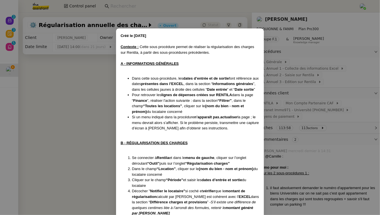
scroll to position [880, 0]
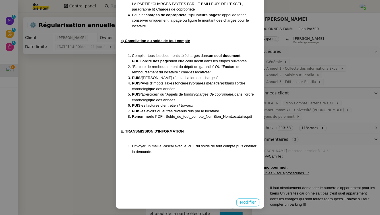
click at [249, 201] on span "Modifier" at bounding box center [248, 202] width 16 height 7
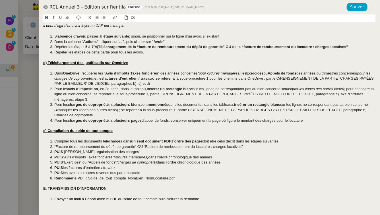
scroll to position [412, 0]
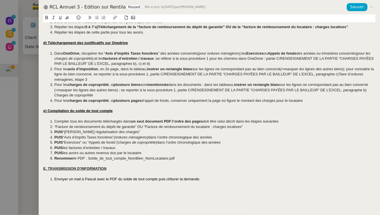
click at [75, 197] on div at bounding box center [209, 194] width 332 height 5
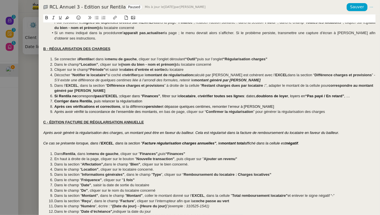
scroll to position [0, 0]
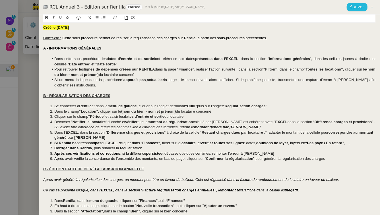
click at [358, 6] on span "Sauver" at bounding box center [357, 7] width 14 height 7
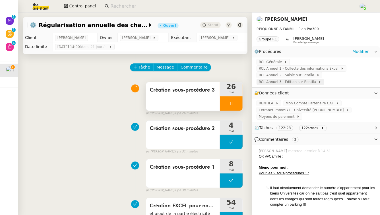
click at [294, 85] on span "RCL Annuel 3 - Edition sur Rentila" at bounding box center [288, 82] width 59 height 6
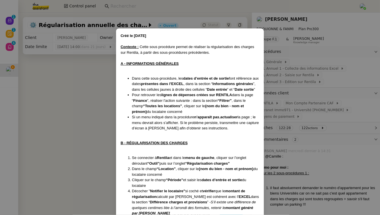
scroll to position [846, 0]
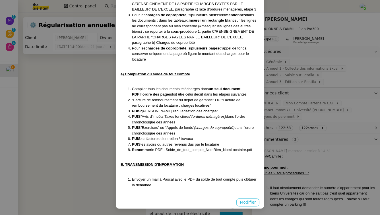
click at [240, 201] on span "Modifier" at bounding box center [248, 202] width 16 height 7
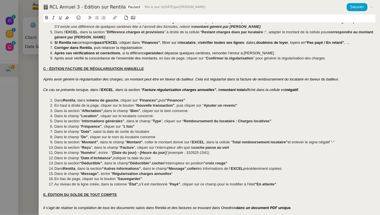
scroll to position [99, 0]
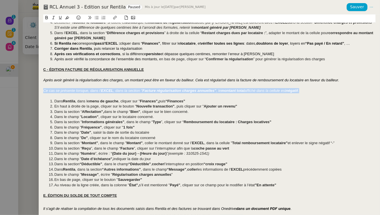
drag, startPoint x: 314, startPoint y: 92, endPoint x: 37, endPoint y: 92, distance: 276.8
click at [37, 92] on div "RCL Annuel 3 - Edition sur Rentila Paused Mis à jour le 10 oct. 2025 par Camill…" at bounding box center [190, 107] width 380 height 215
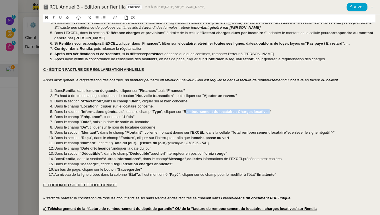
drag, startPoint x: 269, startPoint y: 113, endPoint x: 186, endPoint y: 112, distance: 83.5
click at [186, 112] on strong "Remboursement du locataire : Charges locatives”" at bounding box center [228, 111] width 88 height 4
drag, startPoint x: 151, startPoint y: 121, endPoint x: 117, endPoint y: 121, distance: 33.8
click at [117, 121] on li "Dans le champ " Date" , saisir la date de sortie du locataire" at bounding box center [212, 121] width 326 height 5
drag, startPoint x: 189, startPoint y: 132, endPoint x: 172, endPoint y: 132, distance: 16.2
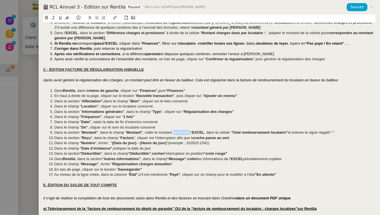
click at [172, 132] on span ", coller le montant donné sur l’" at bounding box center [167, 132] width 49 height 4
drag, startPoint x: 282, startPoint y: 133, endPoint x: 227, endPoint y: 134, distance: 54.3
click at [228, 134] on strong "Total remboursement locataire"" at bounding box center [255, 132] width 55 height 4
click at [268, 132] on strong "Facture régularisation annuelles"" at bounding box center [257, 132] width 59 height 4
click at [350, 133] on li "Dans la section “ Montant” , dans le champ " Montant" , coller le montant total…" at bounding box center [212, 132] width 326 height 5
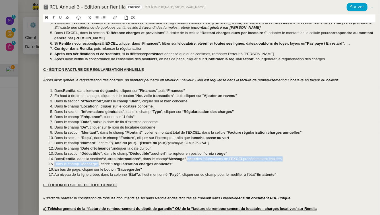
drag, startPoint x: 98, startPoint y: 164, endPoint x: 192, endPoint y: 158, distance: 93.4
click at [192, 158] on ol "Dans Rentila , dans le menu de gauche , cliquer sur " Finances", puis “Finances…" at bounding box center [209, 132] width 332 height 89
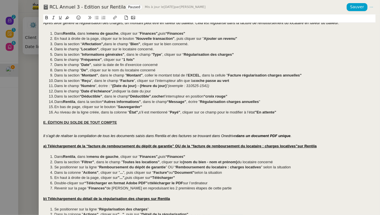
scroll to position [158, 0]
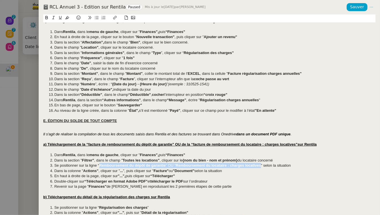
drag, startPoint x: 100, startPoint y: 165, endPoint x: 260, endPoint y: 167, distance: 160.3
click at [260, 167] on li "Se positionner sur la ligne “ Remboursement du dépôt de garantie ” OU “ Rembour…" at bounding box center [212, 165] width 326 height 5
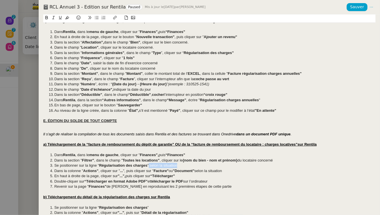
drag, startPoint x: 170, startPoint y: 167, endPoint x: 148, endPoint y: 166, distance: 22.2
click at [148, 166] on li "Se positionner sur la ligne “ Régularisation des charges ” selon la situation" at bounding box center [212, 165] width 326 height 5
click at [88, 145] on u "a) Téléchargement de la “facture de remboursement du dépôt de garantie” OU de l…" at bounding box center [179, 144] width 273 height 4
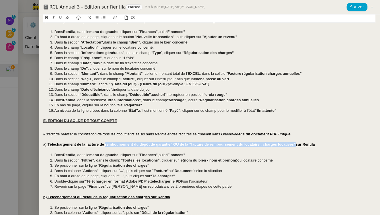
drag, startPoint x: 105, startPoint y: 145, endPoint x: 295, endPoint y: 146, distance: 190.1
click at [295, 146] on u "a) Téléchargement de la facture de remboursement du dépôt de garantie” OU de la…" at bounding box center [178, 144] width 271 height 4
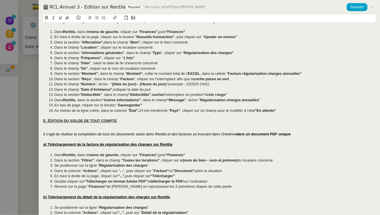
scroll to position [159, 0]
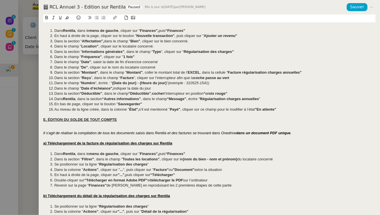
click at [219, 184] on li "Revenir sur la page " Finances" de Rentila en reproduisant les 2 premières étap…" at bounding box center [212, 185] width 326 height 5
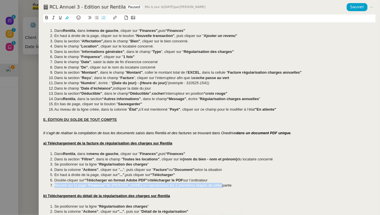
drag, startPoint x: 219, startPoint y: 184, endPoint x: 45, endPoint y: 187, distance: 173.9
click at [45, 187] on ol "Dans Rentila , dans le menu de gauche , cliquer sur " Finances", puis “Finances…" at bounding box center [209, 169] width 332 height 37
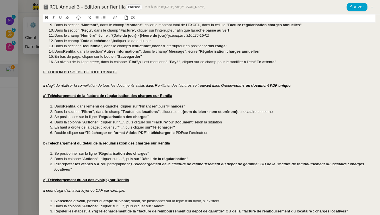
scroll to position [213, 0]
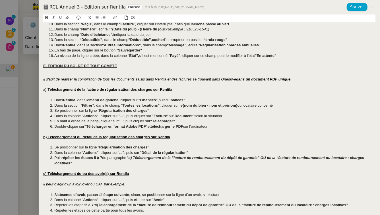
drag, startPoint x: 224, startPoint y: 128, endPoint x: 50, endPoint y: 123, distance: 174.3
click at [50, 123] on ol "Dans Rentila , dans le menu de gauche , cliquer sur " Finances", puis “Finances…" at bounding box center [209, 113] width 332 height 32
copy ol "En haut à droite de la page, cliquer sur "...", puis cliquer sur “Télécharger” …"
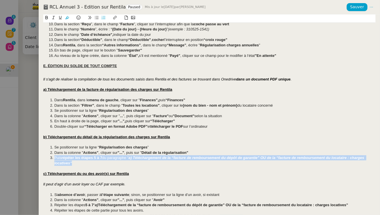
drag, startPoint x: 84, startPoint y: 164, endPoint x: 55, endPoint y: 158, distance: 29.8
click at [55, 158] on li "Puis répéter les étapes 5 à 7 du paragraphe “ a) Téléchargement de la “facture …" at bounding box center [212, 160] width 326 height 11
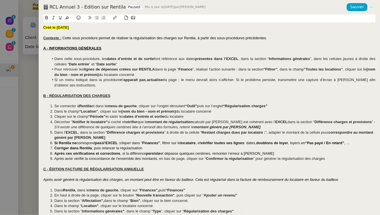
scroll to position [272, 0]
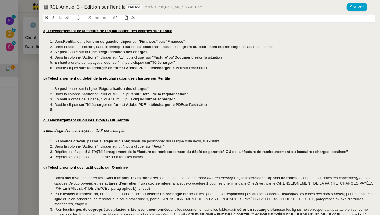
click at [66, 108] on li at bounding box center [212, 109] width 326 height 5
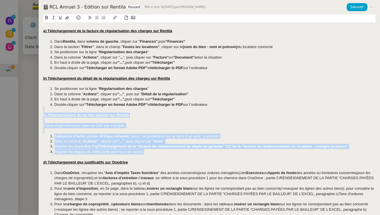
drag, startPoint x: 162, startPoint y: 151, endPoint x: 33, endPoint y: 111, distance: 135.5
click at [33, 111] on div "RCL Annuel 3 - Edition sur Rentila Paused Mis à jour le 10 oct. 2025 par Camill…" at bounding box center [190, 107] width 380 height 215
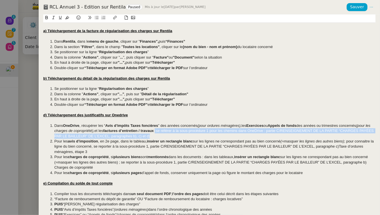
drag, startPoint x: 199, startPoint y: 136, endPoint x: 172, endPoint y: 132, distance: 27.8
click at [172, 132] on li "Dans OneDrive , récupérer les “ Avis d’impôts Taxes foncières ” des années conc…" at bounding box center [212, 131] width 326 height 16
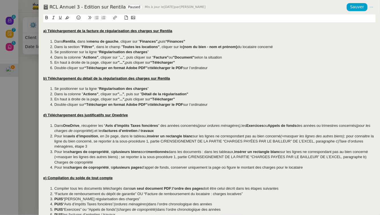
drag, startPoint x: 349, startPoint y: 136, endPoint x: 352, endPoint y: 145, distance: 10.0
click at [352, 145] on li "Pour les avis d’imposition , en 2e page, dans le tableau, insérer un rectangle …" at bounding box center [212, 142] width 326 height 16
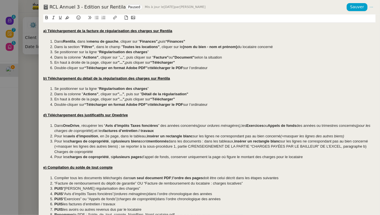
drag, startPoint x: 134, startPoint y: 145, endPoint x: 135, endPoint y: 150, distance: 4.8
click at [135, 150] on li "Pour les charges de copropriété , si plusieurs biens sont mentionnés dans les d…" at bounding box center [212, 147] width 326 height 16
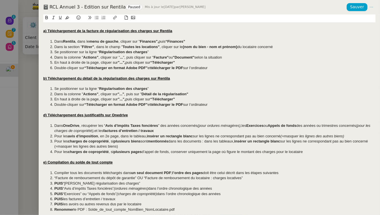
click at [118, 199] on li "PUIS les factures d’entretien / travaux" at bounding box center [212, 198] width 326 height 5
drag, startPoint x: 144, startPoint y: 204, endPoint x: 55, endPoint y: 198, distance: 89.4
click at [55, 198] on ol "Compiler tous les documents téléchargés dans un seul document PDF ; l’ordre des…" at bounding box center [209, 191] width 332 height 42
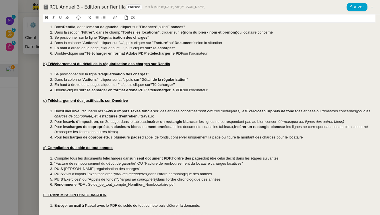
scroll to position [0, 0]
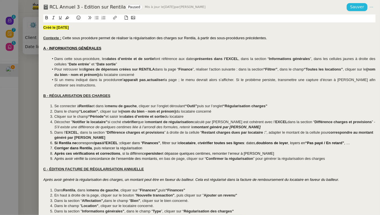
click at [353, 8] on span "Sauver" at bounding box center [357, 7] width 14 height 7
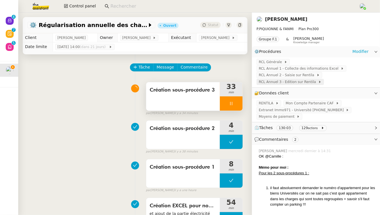
click at [293, 83] on span "RCL Annuel 3 - Edition sur Rentila" at bounding box center [288, 82] width 59 height 6
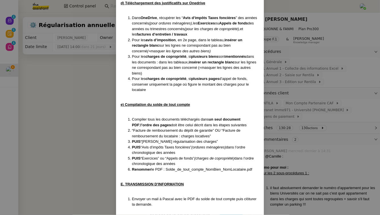
scroll to position [667, 0]
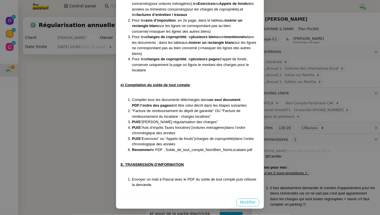
click at [244, 201] on span "Modifier" at bounding box center [248, 202] width 16 height 7
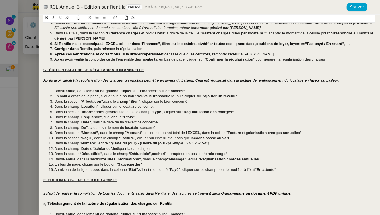
scroll to position [104, 0]
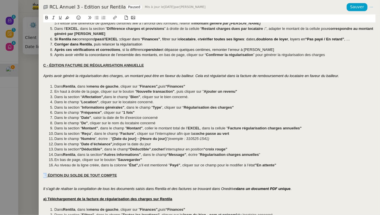
drag, startPoint x: 47, startPoint y: 176, endPoint x: 40, endPoint y: 175, distance: 6.9
click at [40, 175] on div "Créé le 10/10/2025 Contexte : Cette sous procédure permet de réaliser la régula…" at bounding box center [209, 114] width 341 height 200
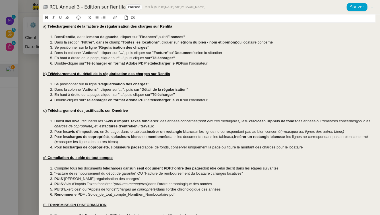
scroll to position [286, 0]
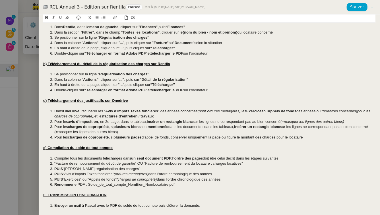
click at [45, 101] on u "d) Téléchargement des justificatifs sur Onedrive" at bounding box center [85, 100] width 85 height 4
click at [45, 150] on div "e) Compilation du solde de tout compte" at bounding box center [209, 147] width 332 height 5
drag, startPoint x: 47, startPoint y: 196, endPoint x: 43, endPoint y: 195, distance: 3.7
click at [43, 195] on u "E. TRANSMISSION D'INFORMATION" at bounding box center [74, 195] width 63 height 4
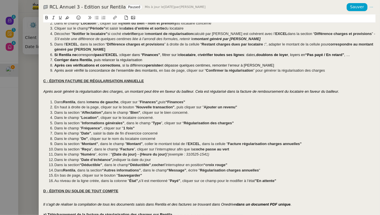
scroll to position [0, 0]
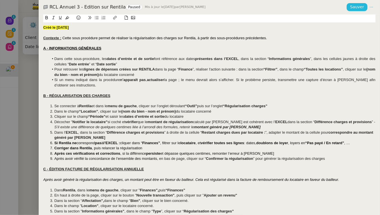
click at [363, 6] on span "Sauver" at bounding box center [357, 7] width 14 height 7
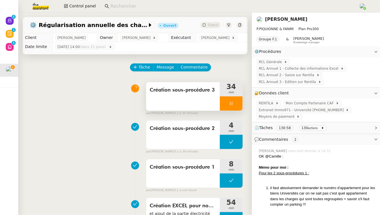
click at [232, 100] on div at bounding box center [231, 103] width 23 height 14
click at [232, 101] on button at bounding box center [236, 103] width 11 height 14
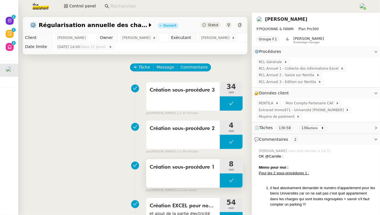
click at [221, 179] on button at bounding box center [231, 180] width 23 height 14
click at [223, 180] on icon at bounding box center [225, 180] width 5 height 5
click at [292, 70] on span "RCL Annuel 1 - Collecte des informations Excel" at bounding box center [300, 69] width 82 height 6
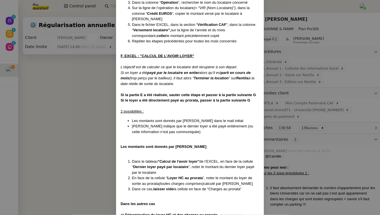
scroll to position [1698, 0]
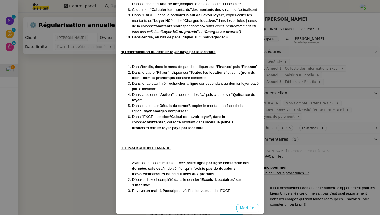
click at [254, 204] on button "Modifier" at bounding box center [247, 208] width 23 height 8
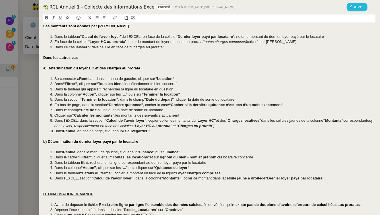
scroll to position [831, 0]
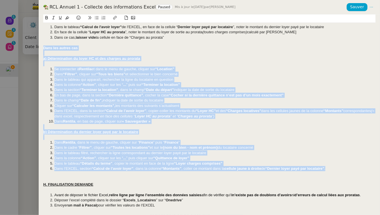
drag, startPoint x: 341, startPoint y: 170, endPoint x: 44, endPoint y: 48, distance: 321.2
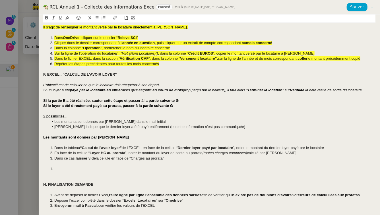
scroll to position [711, 0]
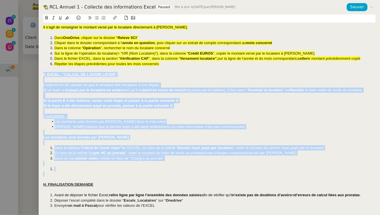
drag, startPoint x: 63, startPoint y: 172, endPoint x: 39, endPoint y: 75, distance: 99.7
click at [39, 75] on div "Créé le 10/10/2025 Contexte : La première étape consiste à collecter les inform…" at bounding box center [209, 114] width 341 height 200
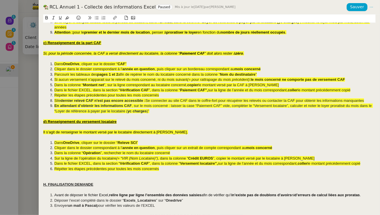
scroll to position [606, 0]
drag, startPoint x: 47, startPoint y: 185, endPoint x: 41, endPoint y: 184, distance: 5.6
click at [41, 184] on div "Créé le 10/10/2025 Contexte : La première étape consiste à collecter les inform…" at bounding box center [209, 114] width 341 height 200
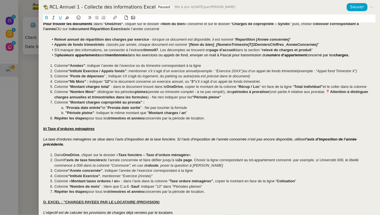
scroll to position [307, 0]
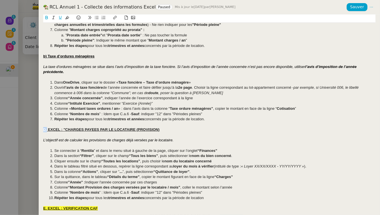
drag, startPoint x: 47, startPoint y: 131, endPoint x: 43, endPoint y: 131, distance: 3.5
click at [43, 131] on u "D. EXCEL : "CHARGES PAYEES PAR LE LOCATAIRE (PROVISION)" at bounding box center [101, 129] width 116 height 4
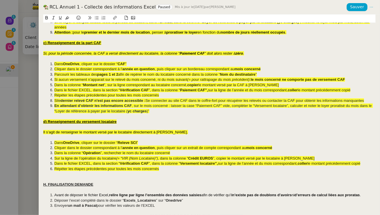
scroll to position [606, 0]
drag, startPoint x: 47, startPoint y: 184, endPoint x: 41, endPoint y: 183, distance: 6.1
click at [41, 183] on div "Créé le 10/10/2025 Contexte : La première étape consiste à collecter les inform…" at bounding box center [209, 114] width 341 height 200
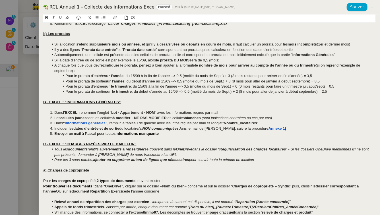
scroll to position [0, 0]
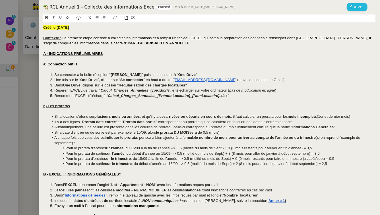
click at [354, 9] on span "Sauver" at bounding box center [357, 7] width 14 height 7
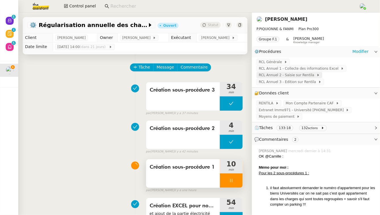
click at [283, 73] on span "RCL Annuel 2 - Saisie sur Rentila" at bounding box center [288, 75] width 58 height 6
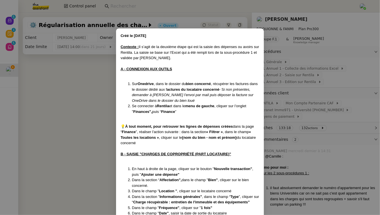
scroll to position [579, 0]
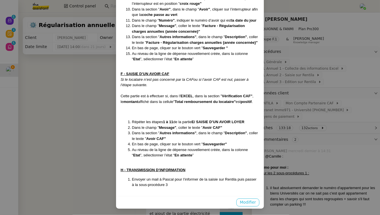
click at [248, 199] on span "Modifier" at bounding box center [248, 202] width 16 height 7
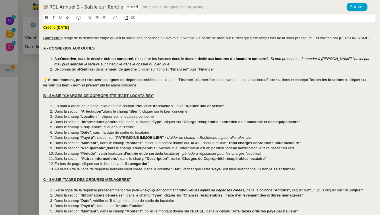
scroll to position [0, 0]
drag, startPoint x: 145, startPoint y: 85, endPoint x: 23, endPoint y: 79, distance: 122.0
click at [23, 79] on div "RCL Annuel 2 - Saisie sur Rentila Paused Mis à jour le 10 oct. 2025 par Camille…" at bounding box center [190, 107] width 380 height 215
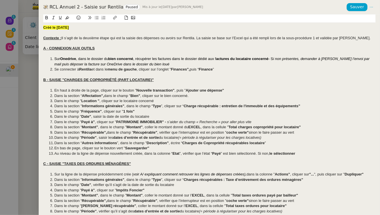
click at [45, 163] on u "C - SAISIE "TAXES DES ORDURES MÉNAGÈRES"" at bounding box center [87, 163] width 88 height 4
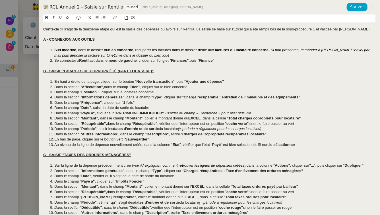
scroll to position [10, 0]
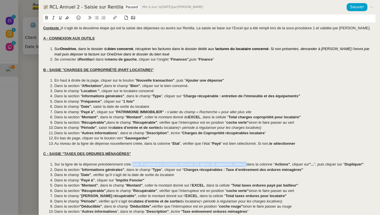
drag, startPoint x: 246, startPoint y: 165, endPoint x: 132, endPoint y: 165, distance: 114.5
click at [132, 165] on li "Sur la ligne de la dépense précédemment crée ( voir A/ expliquant comment retro…" at bounding box center [212, 164] width 326 height 5
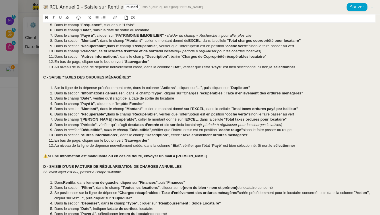
scroll to position [88, 0]
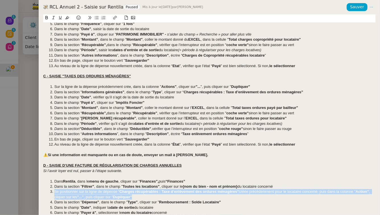
drag, startPoint x: 137, startPoint y: 197, endPoint x: 49, endPoint y: 192, distance: 88.5
click at [49, 192] on li "Se positionner sur la ligne de dépense “ Charges récupérables : Taxe d’enlèveme…" at bounding box center [212, 194] width 326 height 11
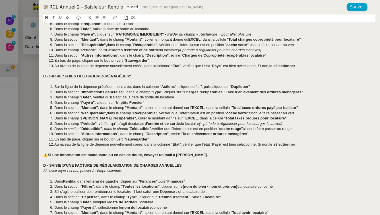
click at [210, 190] on li "S'il s'agit le bailleur doit rembourser le locataire, il faut saisir une Dépens…" at bounding box center [212, 191] width 326 height 5
click at [209, 191] on li "S'il s'agit le bailleur doit rembourser le locataire, il faut saisir une Dépens…" at bounding box center [212, 191] width 326 height 5
drag, startPoint x: 131, startPoint y: 192, endPoint x: 94, endPoint y: 194, distance: 37.0
click at [94, 194] on li "S'il s'agit le bailleur doit rembourser le locataire, il faut saisir une Dépens…" at bounding box center [212, 191] width 326 height 5
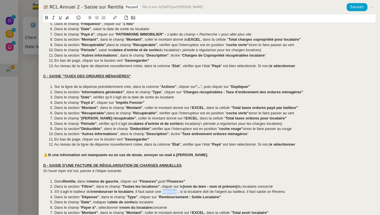
drag, startPoint x: 178, startPoint y: 192, endPoint x: 163, endPoint y: 193, distance: 14.5
click at [163, 193] on li "S'il s'agit le bailleur doit rembourser le locataire , il faut saisir une Dépen…" at bounding box center [212, 191] width 326 height 5
drag, startPoint x: 246, startPoint y: 192, endPoint x: 204, endPoint y: 193, distance: 41.8
click at [204, 193] on li "S'il s'agit le bailleur doit rembourser le locataire , il faut saisir une Dépen…" at bounding box center [212, 191] width 326 height 5
drag, startPoint x: 295, startPoint y: 193, endPoint x: 277, endPoint y: 194, distance: 17.4
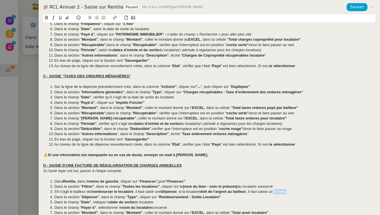
click at [277, 194] on li "S'il s'agit le bailleur doit rembourser le locataire , il faut saisir une Dépen…" at bounding box center [212, 191] width 326 height 5
click at [100, 198] on span ", dans le champ "" at bounding box center [113, 197] width 28 height 4
drag, startPoint x: 104, startPoint y: 197, endPoint x: 57, endPoint y: 198, distance: 46.9
click at [57, 198] on li "Dans la section " Dépense" : dans le champ " Type" , cliquer sur " Remboursemen…" at bounding box center [212, 196] width 326 height 5
drag, startPoint x: 116, startPoint y: 197, endPoint x: 173, endPoint y: 198, distance: 56.8
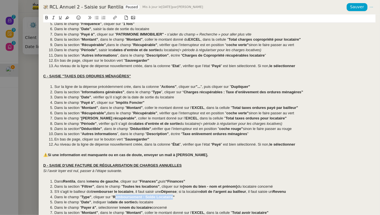
click at [173, 198] on strong "Remboursement : Solde Locataire"" at bounding box center [144, 197] width 62 height 4
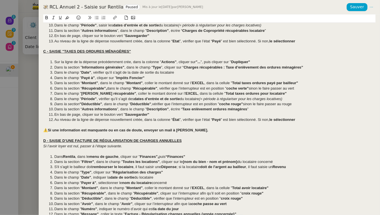
scroll to position [113, 0]
click at [80, 182] on span "Dans le champ "" at bounding box center [67, 182] width 27 height 4
drag, startPoint x: 86, startPoint y: 183, endPoint x: 82, endPoint y: 184, distance: 4.0
click at [82, 184] on span "Dans le champ "De" ou "" at bounding box center [74, 182] width 40 height 4
drag, startPoint x: 267, startPoint y: 187, endPoint x: 233, endPoint y: 189, distance: 33.9
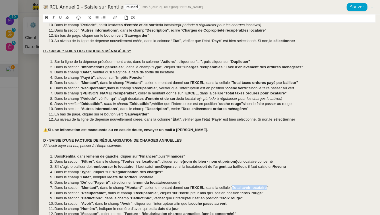
click at [233, 189] on strong "Total avoir locataire"" at bounding box center [250, 187] width 36 height 4
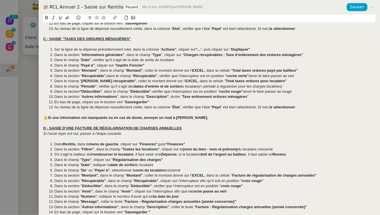
scroll to position [127, 0]
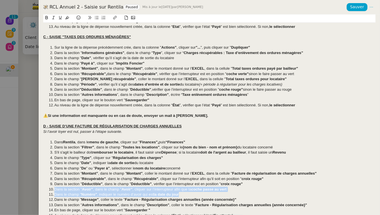
drag, startPoint x: 180, startPoint y: 194, endPoint x: 40, endPoint y: 189, distance: 140.2
click at [40, 189] on div "Créé le 10/10/25 Contexte : Il s’agit de la deuxième étape qui est la saisie de…" at bounding box center [209, 114] width 341 height 200
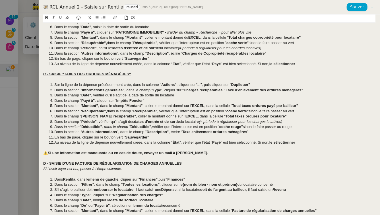
scroll to position [84, 0]
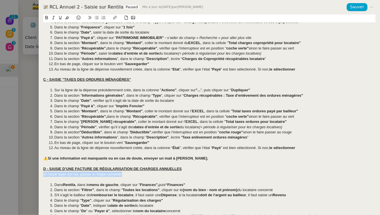
drag, startPoint x: 136, startPoint y: 173, endPoint x: 36, endPoint y: 174, distance: 100.0
click at [36, 174] on div "RCL Annuel 2 - Saisie sur Rentila Paused Mis à jour le 10 oct. 2025 par Camille…" at bounding box center [190, 107] width 380 height 215
click at [34, 174] on div at bounding box center [190, 107] width 380 height 215
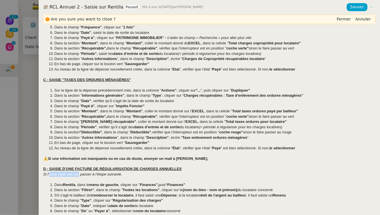
drag, startPoint x: 79, startPoint y: 173, endPoint x: 49, endPoint y: 176, distance: 29.7
click at [49, 176] on div "Si l’avoir loyer est nul, passer à l’étape suivante." at bounding box center [209, 174] width 332 height 5
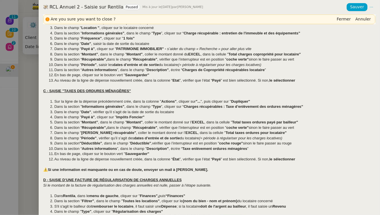
scroll to position [0, 0]
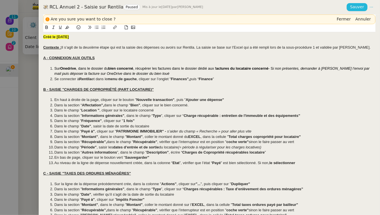
click at [352, 7] on span "Sauver" at bounding box center [357, 7] width 14 height 7
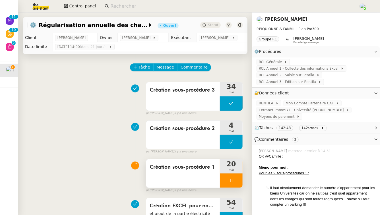
click at [227, 180] on div at bounding box center [231, 180] width 23 height 14
click at [235, 179] on icon at bounding box center [237, 180] width 4 height 3
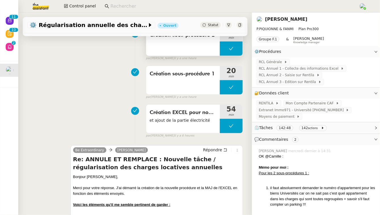
scroll to position [94, 0]
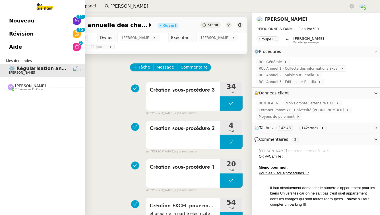
click at [3, 45] on link "Aide 0 1 2 3 4 5 6 7 8 9" at bounding box center [42, 46] width 85 height 13
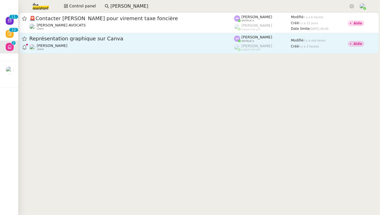
click at [177, 40] on span "Représentation graphique sur Canva" at bounding box center [131, 38] width 205 height 5
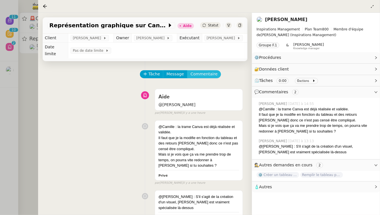
click at [209, 74] on span "Commentaire" at bounding box center [203, 74] width 27 height 7
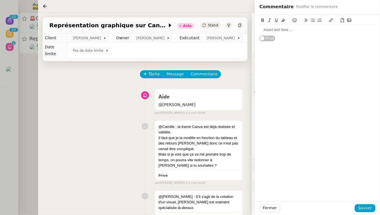
click at [299, 25] on div at bounding box center [317, 21] width 116 height 8
click at [299, 30] on div at bounding box center [317, 29] width 116 height 5
click at [370, 207] on span "Sauver" at bounding box center [365, 208] width 14 height 7
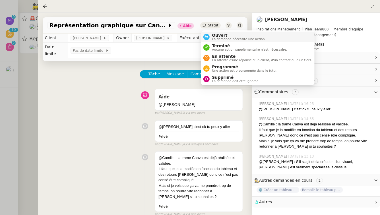
click at [216, 36] on span "Ouvert" at bounding box center [238, 35] width 53 height 5
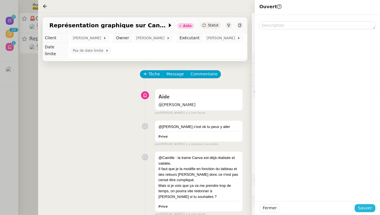
click at [358, 209] on button "Sauver" at bounding box center [364, 208] width 21 height 8
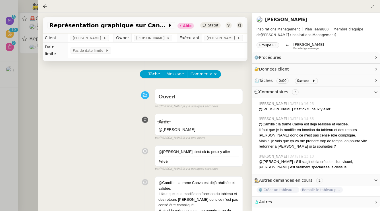
click at [0, 155] on div at bounding box center [190, 105] width 380 height 211
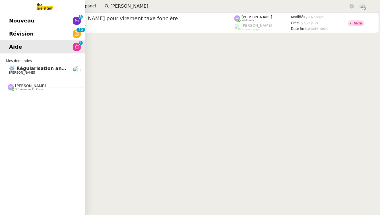
click at [15, 17] on span "Nouveau" at bounding box center [21, 20] width 25 height 9
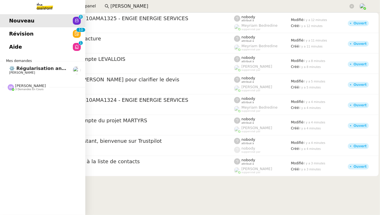
click at [41, 33] on link "Révision 0 1 2 3 4 5 6 7 8 9 0 1 2 3 4 5 6 7 8 9" at bounding box center [42, 33] width 85 height 13
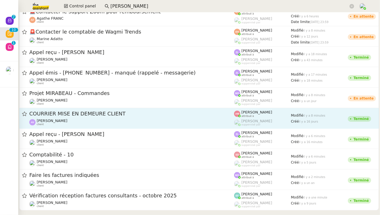
scroll to position [13, 0]
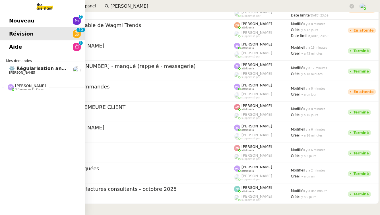
click at [30, 86] on span "[PERSON_NAME]" at bounding box center [30, 86] width 31 height 4
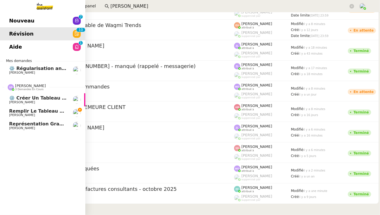
click at [70, 112] on link "Remplir le tableau pour septembre en se reconnectant aux 6 plateformes Didier D…" at bounding box center [42, 112] width 85 height 13
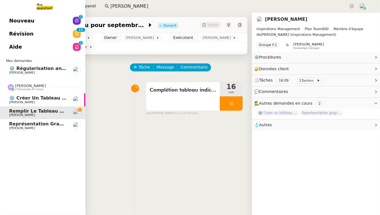
click at [46, 126] on span "[PERSON_NAME]" at bounding box center [37, 127] width 57 height 3
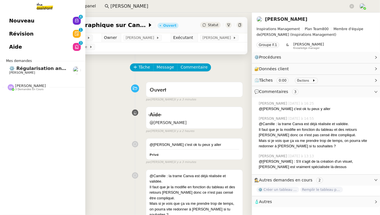
click at [16, 69] on span "⚙️ Régularisation annuelle des charges locatives" at bounding box center [71, 68] width 125 height 5
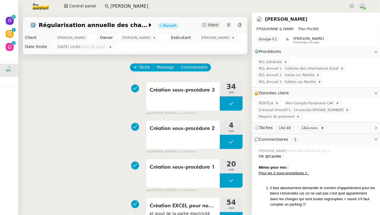
click at [296, 18] on link "[PERSON_NAME]" at bounding box center [286, 18] width 42 height 5
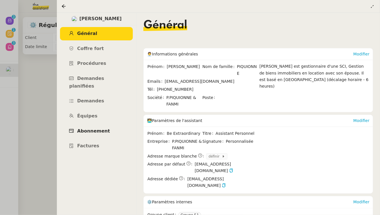
click at [98, 128] on span "Abonnement" at bounding box center [93, 130] width 33 height 5
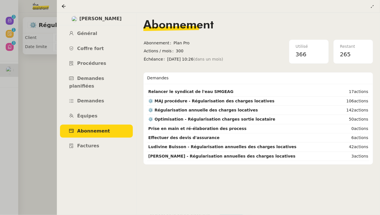
click at [43, 90] on div at bounding box center [190, 107] width 380 height 215
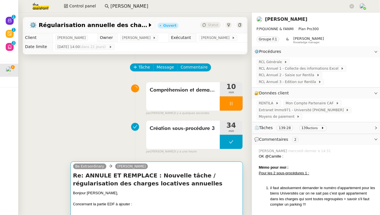
click at [156, 178] on h4 "Re: ANNULE ET REMPLACE : Nouvelle tâche / régularisation des charges locatives …" at bounding box center [156, 179] width 167 height 16
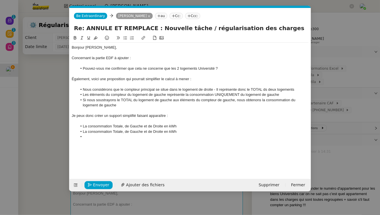
scroll to position [0, 12]
click at [82, 125] on li "La consommation Totale, de Gauche et de Droite en kWh" at bounding box center [192, 126] width 231 height 5
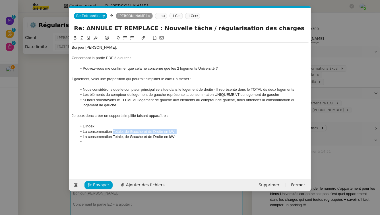
drag, startPoint x: 113, startPoint y: 131, endPoint x: 183, endPoint y: 130, distance: 69.9
click at [183, 130] on li "La consommation Totale, de Gauche et de Droite en kWh" at bounding box center [192, 131] width 231 height 5
copy li "Totale, de Gauche et de Droite en kWh"
click at [113, 125] on li "L'index" at bounding box center [192, 126] width 231 height 5
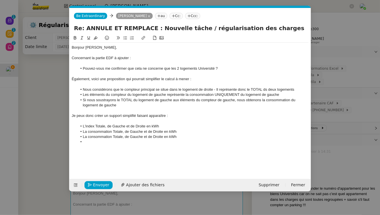
click at [105, 126] on li "L'index Totale, de Gauche et de Droite en kWh" at bounding box center [192, 126] width 231 height 5
drag, startPoint x: 178, startPoint y: 137, endPoint x: 169, endPoint y: 136, distance: 9.4
click at [169, 136] on li "La consommation Totale, de Gauche et de Droite en kWh" at bounding box center [192, 136] width 231 height 5
drag, startPoint x: 111, startPoint y: 136, endPoint x: 88, endPoint y: 137, distance: 23.3
click at [88, 137] on li "La consommation Totale, de Gauche et de Droite en kWh" at bounding box center [192, 136] width 231 height 5
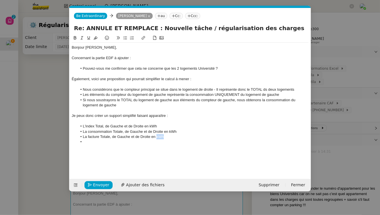
drag, startPoint x: 166, startPoint y: 137, endPoint x: 156, endPoint y: 138, distance: 9.7
click at [156, 138] on li "La facture Totale, de Gauche et de Droite en kWh" at bounding box center [192, 136] width 231 height 5
click at [116, 144] on li at bounding box center [192, 141] width 231 height 5
click at [157, 143] on li "Le numéro de facture associé au montant" at bounding box center [192, 141] width 231 height 5
click at [117, 38] on icon at bounding box center [118, 38] width 4 height 4
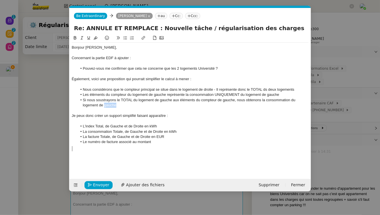
drag, startPoint x: 122, startPoint y: 107, endPoint x: 105, endPoint y: 107, distance: 17.9
click at [105, 107] on li "Si nous soustrayons le TOTAL du logement de gauche aux éléments du compteur de …" at bounding box center [192, 102] width 231 height 11
click at [90, 147] on blockquote at bounding box center [190, 148] width 237 height 5
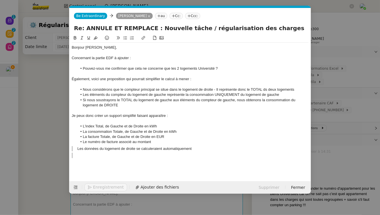
click at [116, 38] on icon at bounding box center [118, 38] width 4 height 4
click at [117, 38] on icon at bounding box center [118, 38] width 4 height 4
click at [129, 39] on button at bounding box center [131, 38] width 7 height 7
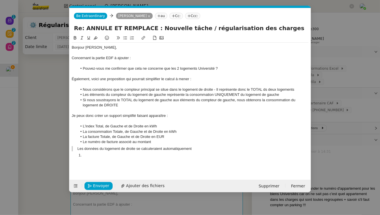
click at [127, 39] on button at bounding box center [125, 38] width 7 height 7
click at [126, 39] on icon at bounding box center [125, 38] width 4 height 4
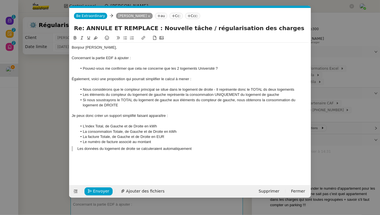
click at [21, 119] on nz-modal-container "Service TA - VOYAGE - PROPOSITION GLOBALE A utiliser dans le cadre de propositi…" at bounding box center [190, 107] width 380 height 215
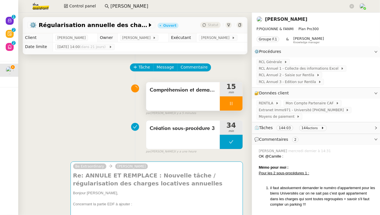
click at [229, 102] on icon at bounding box center [231, 103] width 5 height 5
click at [224, 105] on div at bounding box center [225, 103] width 11 height 14
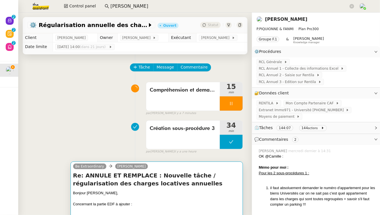
click at [202, 203] on div "Concernant la partie EDF à ajouter :" at bounding box center [156, 204] width 167 height 6
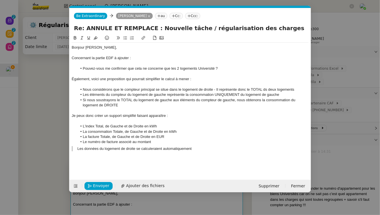
scroll to position [0, 12]
click at [215, 151] on blockquote "Les données du logement de droite se calculeraient automatiquement" at bounding box center [190, 148] width 237 height 5
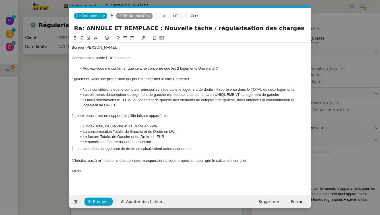
click at [56, 110] on nz-modal-container "Service TA - VOYAGE - PROPOSITION GLOBALE A utiliser dans le cadre de propositi…" at bounding box center [190, 107] width 380 height 215
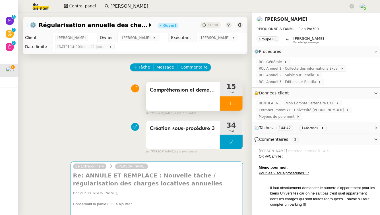
click at [233, 98] on div at bounding box center [231, 103] width 23 height 14
click at [234, 101] on button at bounding box center [236, 103] width 11 height 14
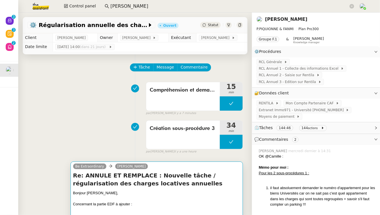
click at [184, 181] on h4 "Re: ANNULE ET REMPLACE : Nouvelle tâche / régularisation des charges locatives …" at bounding box center [156, 179] width 167 height 16
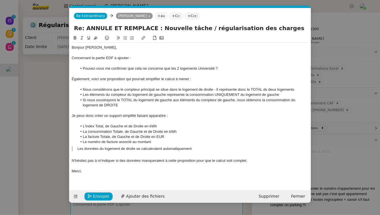
click at [30, 113] on nz-modal-container "Service TA - VOYAGE - PROPOSITION GLOBALE A utiliser dans le cadre de propositi…" at bounding box center [190, 107] width 380 height 215
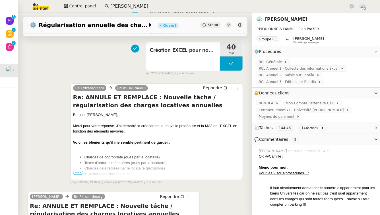
scroll to position [0, 0]
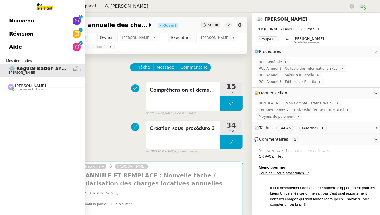
click at [46, 84] on span "[PERSON_NAME]" at bounding box center [30, 86] width 31 height 4
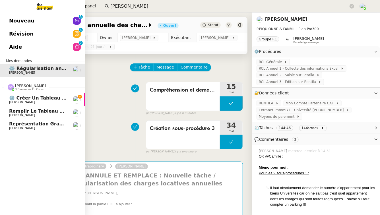
click at [50, 98] on span "⚙️ Créer un tableau de bord mensuel" at bounding box center [57, 97] width 96 height 5
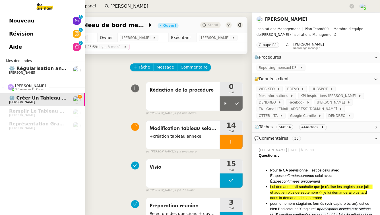
click at [13, 22] on span "Nouveau" at bounding box center [21, 20] width 25 height 9
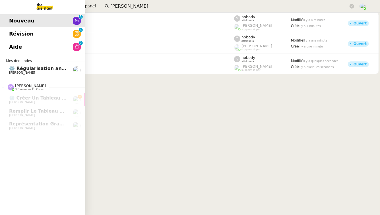
click at [40, 25] on link "Nouveau 0 1 2 3 4 5 6 7 8 9" at bounding box center [42, 20] width 85 height 13
click at [42, 28] on link "Révision 0 1 2 3 4 5 6 7 8 9" at bounding box center [42, 33] width 85 height 13
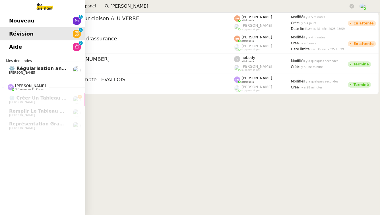
click at [36, 44] on link "Aide 0 1 2 3 4 5 6 7 8 9" at bounding box center [42, 46] width 85 height 13
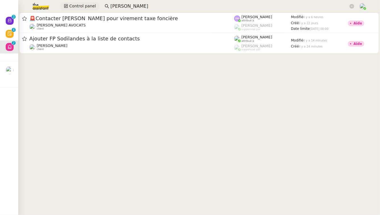
click at [76, 9] on span "Control panel" at bounding box center [82, 6] width 27 height 7
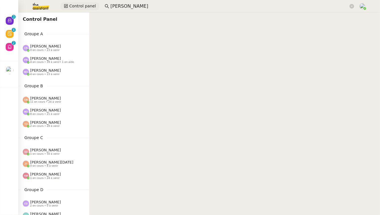
scroll to position [325, 0]
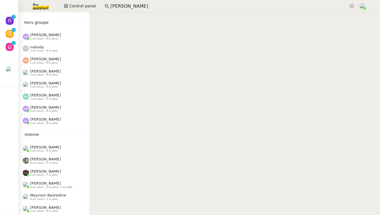
click at [59, 105] on span "[PERSON_NAME]" at bounding box center [45, 107] width 31 height 4
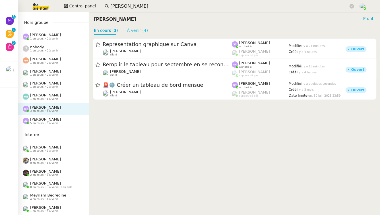
click at [134, 31] on link "À venir (4)" at bounding box center [137, 30] width 21 height 5
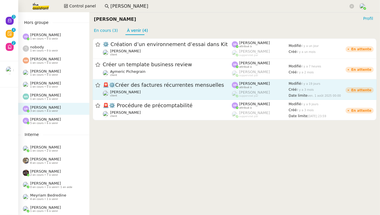
click at [208, 94] on div "Colin Chaffotte client" at bounding box center [167, 93] width 129 height 7
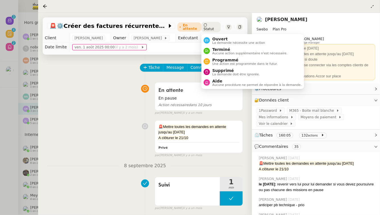
click at [208, 30] on span "Statut" at bounding box center [208, 29] width 11 height 4
click at [226, 52] on span "Aucune action supplémentaire n'est nécessaire." at bounding box center [249, 53] width 75 height 3
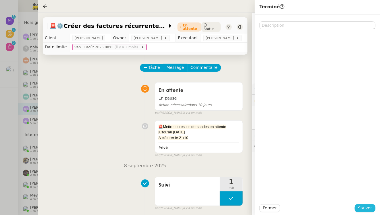
click at [365, 208] on span "Sauver" at bounding box center [365, 208] width 14 height 7
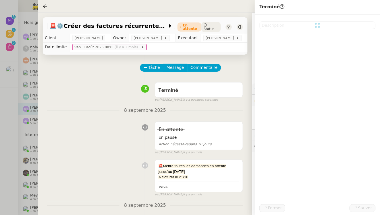
click at [0, 144] on div at bounding box center [190, 107] width 380 height 215
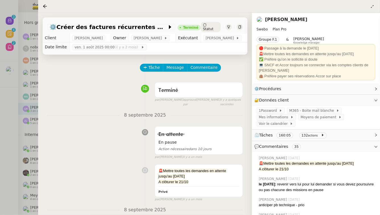
click at [0, 103] on div at bounding box center [190, 107] width 380 height 215
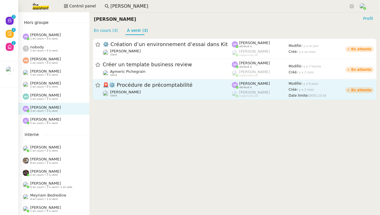
click at [157, 84] on span "🚨 ⚙️ Procédure de précomptabilité" at bounding box center [167, 85] width 129 height 5
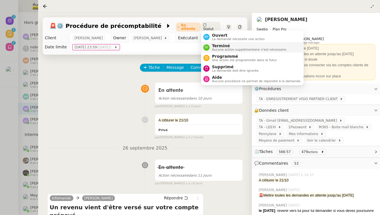
click at [215, 50] on span "Aucune action supplémentaire n'est nécessaire." at bounding box center [249, 49] width 75 height 3
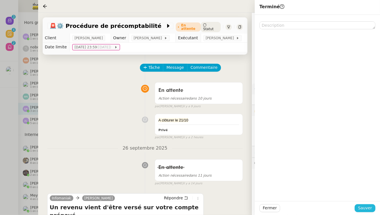
click at [362, 209] on span "Sauver" at bounding box center [365, 208] width 14 height 7
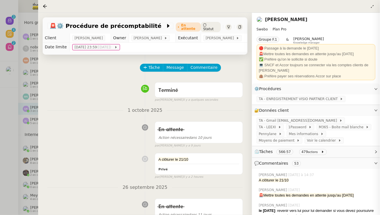
click at [0, 135] on div at bounding box center [190, 107] width 380 height 215
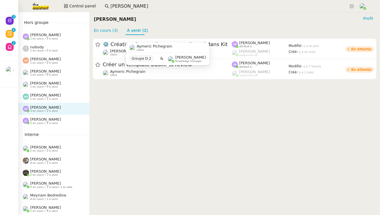
click at [136, 69] on div "Aymeric Pichegrain client Groupe D.2 & Romane Vachon Knowledge manager" at bounding box center [167, 56] width 83 height 27
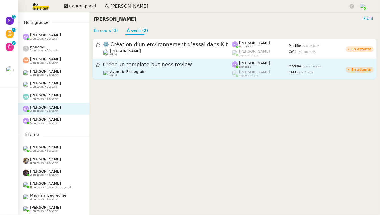
click at [145, 78] on link "Créer un template business review Aymeric Pichegrain client Stéphanie Rakotosal…" at bounding box center [235, 69] width 284 height 20
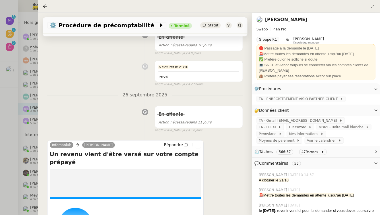
scroll to position [161, 0]
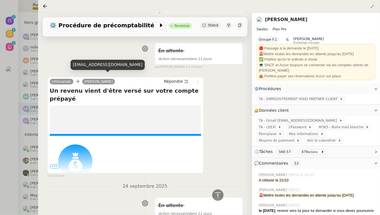
click at [3, 85] on div at bounding box center [190, 107] width 380 height 215
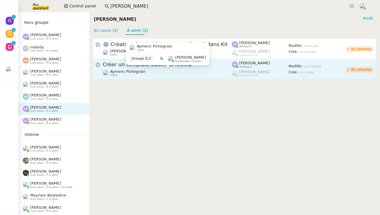
click at [179, 72] on div "Aymeric Pichegrain client" at bounding box center [167, 72] width 129 height 7
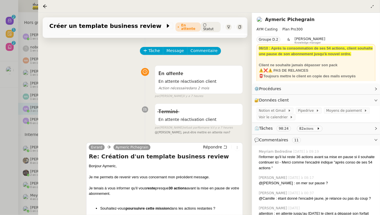
scroll to position [17, 0]
click at [0, 122] on div at bounding box center [190, 107] width 380 height 215
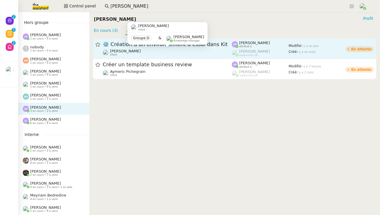
click at [155, 50] on div "Florian Parant client" at bounding box center [167, 52] width 129 height 7
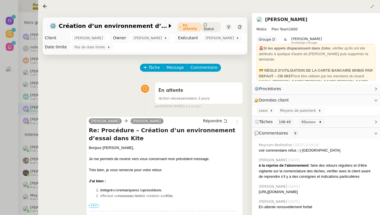
scroll to position [100, 0]
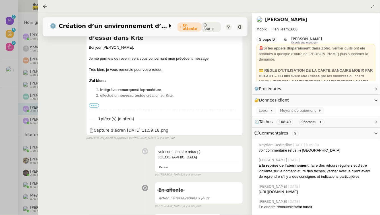
click at [0, 131] on div at bounding box center [190, 107] width 380 height 215
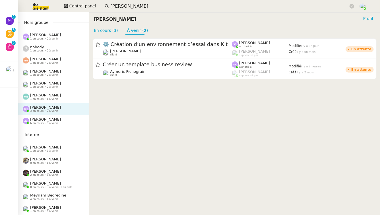
click at [61, 120] on div "Zoé Lachambre 6 en cours • 6 à venir" at bounding box center [56, 120] width 66 height 7
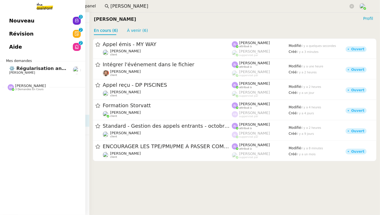
click at [11, 72] on span "[PERSON_NAME]" at bounding box center [22, 73] width 26 height 4
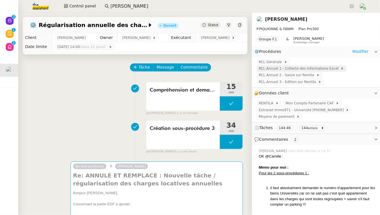
click at [313, 69] on span "RCL Annuel 1 - Collecte des informations Excel" at bounding box center [300, 69] width 82 height 6
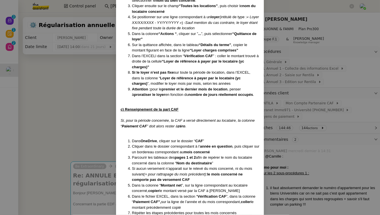
scroll to position [1330, 0]
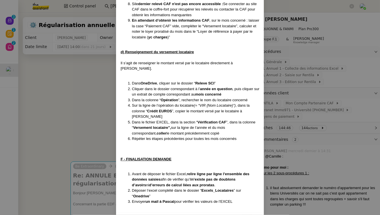
click at [253, 215] on span "Modifier" at bounding box center [248, 219] width 16 height 7
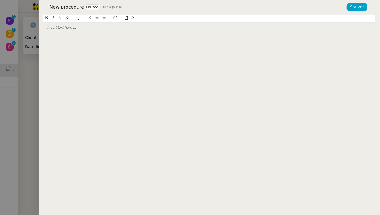
scroll to position [0, 0]
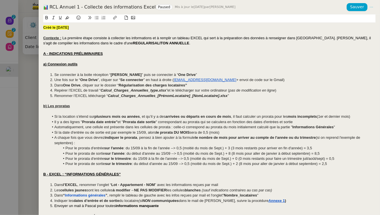
click at [371, 5] on button at bounding box center [371, 7] width 8 height 8
click at [357, 17] on div at bounding box center [209, 18] width 332 height 8
click at [364, 16] on span "Modifier" at bounding box center [360, 18] width 16 height 5
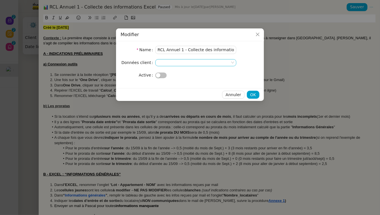
click at [214, 60] on nz-select-top-control at bounding box center [195, 62] width 81 height 7
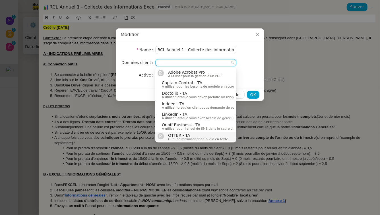
click at [20, 139] on nz-modal-container "Modifier Name RCL Annuel 1 - Collecte des informations Excel Données client Act…" at bounding box center [190, 107] width 380 height 215
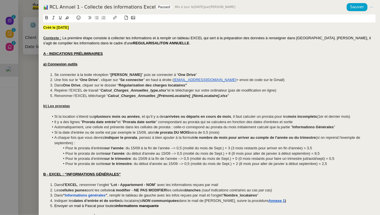
click at [20, 139] on nz-modal-container "Modifier Name RCL Annuel 1 - Collecte des informations Excel Données client Act…" at bounding box center [190, 107] width 380 height 215
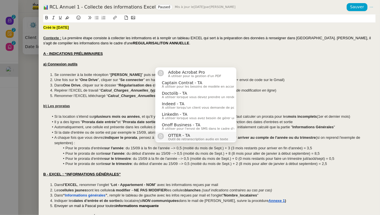
click at [20, 139] on div at bounding box center [190, 107] width 380 height 215
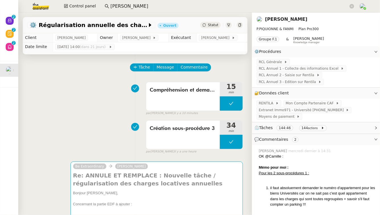
click at [20, 139] on div at bounding box center [190, 107] width 380 height 215
click at [359, 93] on link "Modifier" at bounding box center [360, 93] width 16 height 7
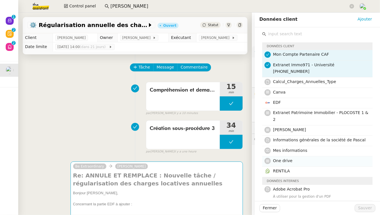
click at [304, 157] on h4 "One drive" at bounding box center [321, 160] width 96 height 7
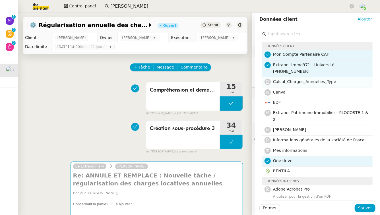
click at [324, 79] on div "Calcul_Charges_Annuelles_Type" at bounding box center [321, 82] width 96 height 8
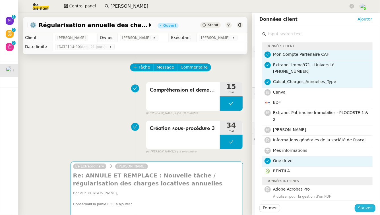
click at [362, 208] on span "Sauver" at bounding box center [365, 208] width 14 height 7
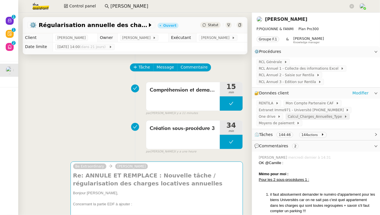
click at [303, 119] on span "Calcul_Charges_Annuelles_Type" at bounding box center [316, 117] width 56 height 6
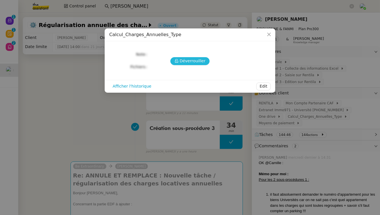
click at [184, 62] on span "Déverrouiller" at bounding box center [193, 61] width 26 height 7
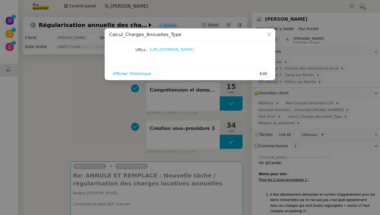
click at [181, 50] on link "https://onedrive.live.com/personal/1049ede082d0d412/_layouts/15/doc2.aspx?resid…" at bounding box center [171, 49] width 44 height 5
click at [99, 137] on nz-modal-container "Calcul_Charges_Annuelles_Type URLs https://onedrive.live.com/personal/1049ede08…" at bounding box center [190, 107] width 380 height 215
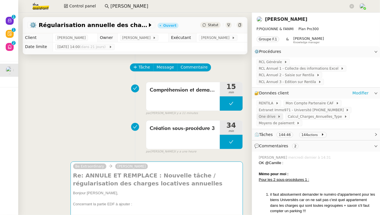
click at [277, 114] on span "One drive" at bounding box center [268, 117] width 19 height 6
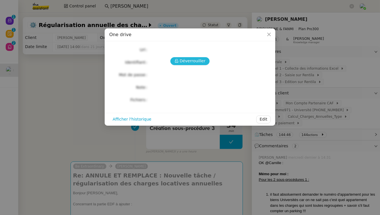
click at [196, 63] on span "Déverrouiller" at bounding box center [193, 61] width 26 height 7
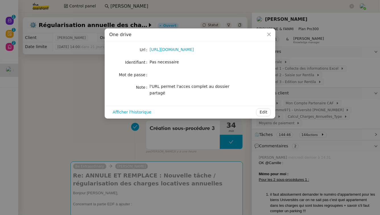
click at [202, 45] on div "Url https://1drv.ms/f/c/1049ede082d0d412/EvY08LjsekNHtxn7kPK7HnsBWGb5_m20yWCdSd…" at bounding box center [190, 73] width 170 height 65
click at [194, 49] on link "https://1drv.ms/f/c/1049ede082d0d412/EvY08LjsekNHtxn7kPK7HnsBWGb5_m20yWCdSdoiFK…" at bounding box center [171, 49] width 44 height 5
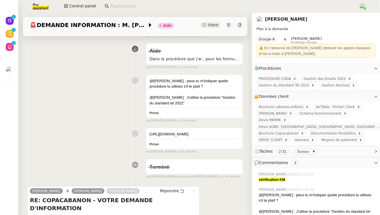
scroll to position [229, 0]
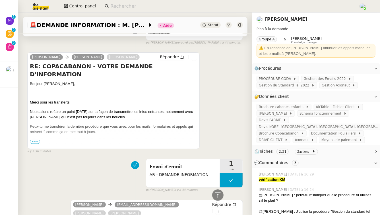
click at [38, 144] on span "•••" at bounding box center [35, 142] width 10 height 4
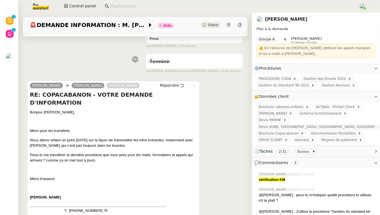
scroll to position [110, 0]
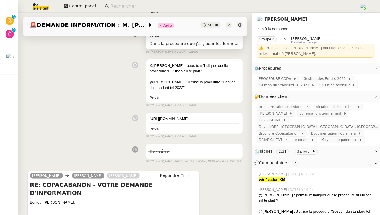
click at [230, 42] on span "Dans la procédure que j'ai , pour les formulaire de contact , il n'est pas noté…" at bounding box center [194, 43] width 90 height 7
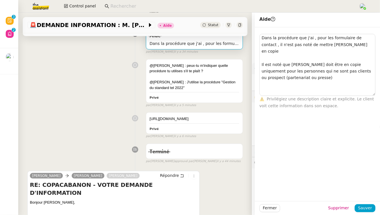
drag, startPoint x: 369, startPoint y: 39, endPoint x: 371, endPoint y: 93, distance: 53.7
click at [371, 93] on textarea "Dans la procédure que j'ai , pour les formulaire de contact , il n'est pas noté…" at bounding box center [317, 65] width 116 height 62
click at [136, 82] on div "@[PERSON_NAME] : peux-tu m'indiquer quelle procédure tu utilises s'il te plaît …" at bounding box center [134, 82] width 215 height 51
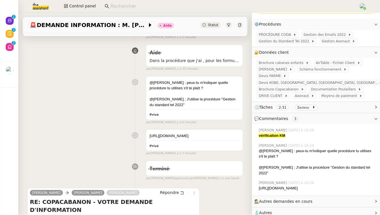
scroll to position [1, 0]
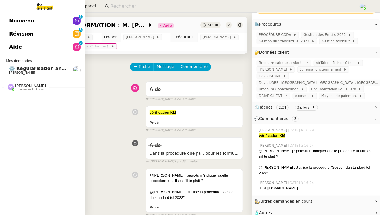
click at [33, 90] on span "3 demandes en cours" at bounding box center [29, 89] width 28 height 3
click at [42, 67] on span "⚙️ Régularisation annuelle des charges locatives" at bounding box center [71, 68] width 125 height 5
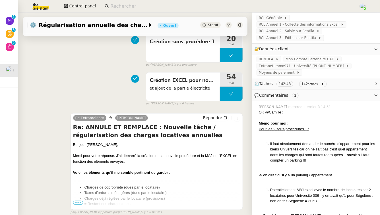
scroll to position [160, 0]
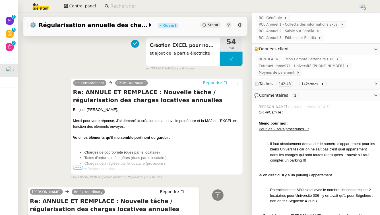
click at [223, 84] on icon at bounding box center [225, 83] width 4 height 4
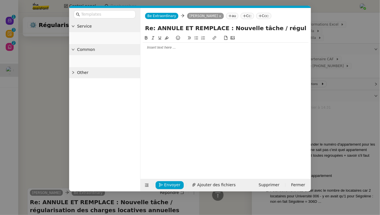
scroll to position [212, 0]
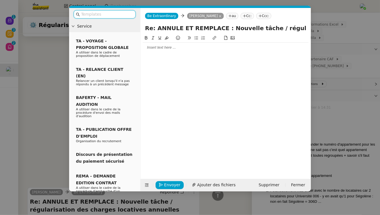
click at [202, 48] on div at bounding box center [226, 47] width 166 height 5
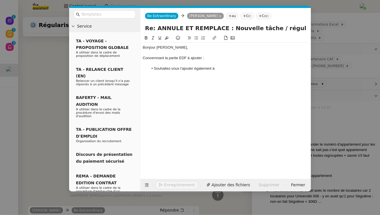
scroll to position [247, 0]
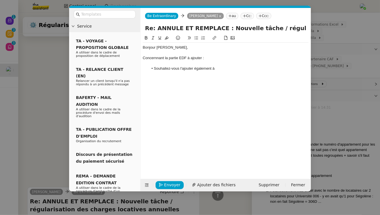
drag, startPoint x: 219, startPoint y: 68, endPoint x: 154, endPoint y: 70, distance: 65.6
click at [154, 70] on li "Souhaitez-vous l'ajouter également à" at bounding box center [228, 68] width 160 height 5
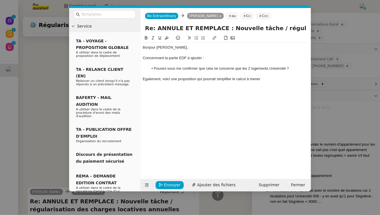
click at [155, 59] on div "Concernnant la partie EDF à ajouter :" at bounding box center [226, 57] width 166 height 5
click at [154, 79] on div "Egalement, voici une proposition qui pourrait simplifier le calcul à mener" at bounding box center [226, 78] width 166 height 5
click at [0, 0] on lt-span "Également" at bounding box center [0, 0] width 0 height 0
click at [269, 82] on div "Bonjour Pascal, Concernant la partie EDF à ajouter : Pouvez-vous me confirmer q…" at bounding box center [226, 63] width 166 height 41
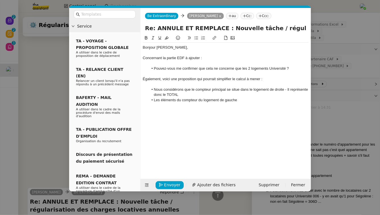
click at [205, 94] on li "Nous considérons que le compteur principal se situe dans le logement de droite …" at bounding box center [228, 92] width 160 height 11
click at [253, 99] on li "Les éléments du compteur du logement de gauche" at bounding box center [228, 99] width 160 height 5
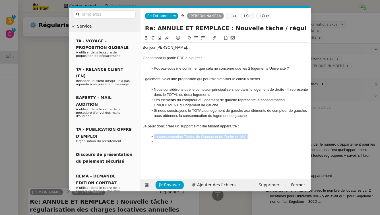
drag, startPoint x: 256, startPoint y: 135, endPoint x: 148, endPoint y: 139, distance: 108.3
click at [148, 139] on li "La consommation Totale, de Gauche et de Droite en kWh" at bounding box center [228, 136] width 160 height 5
copy li "La consommation Totale, de Gauche et de Droite en kWh"
click at [166, 141] on li at bounding box center [228, 141] width 160 height 5
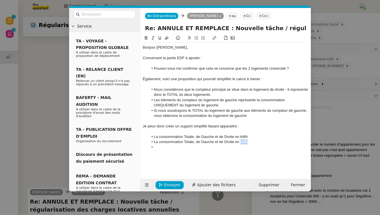
drag, startPoint x: 247, startPoint y: 142, endPoint x: 240, endPoint y: 142, distance: 6.8
click at [240, 142] on li "La consommation Totale, de Gauche et de Droite en kWh" at bounding box center [228, 141] width 160 height 5
click at [49, 118] on nz-modal-container "Service TA - VOYAGE - PROPOSITION GLOBALE A utiliser dans le cadre de propositi…" at bounding box center [190, 107] width 380 height 215
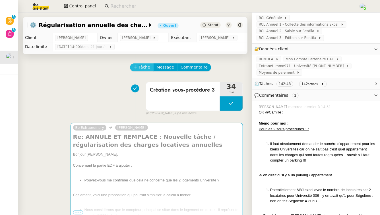
click at [140, 65] on span "Tâche" at bounding box center [144, 67] width 12 height 7
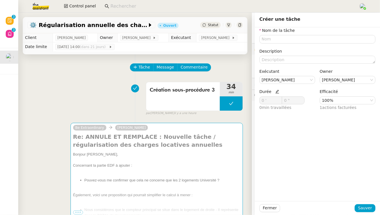
click at [103, 92] on div "Création sous-procédure 3 34 min false par [PERSON_NAME] il y a une heure" at bounding box center [134, 97] width 215 height 36
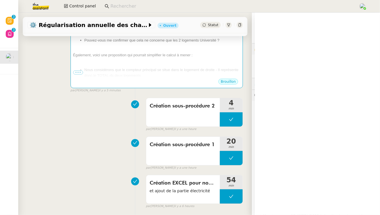
scroll to position [223, 0]
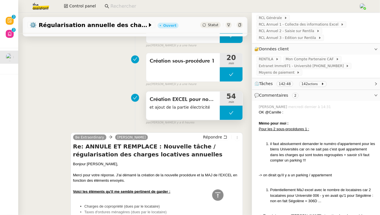
click at [175, 111] on span "et ajout de la partie électricité" at bounding box center [182, 107] width 67 height 7
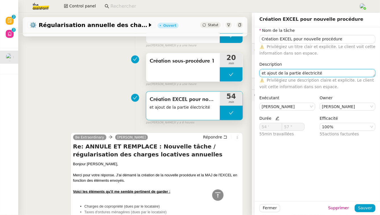
drag, startPoint x: 317, startPoint y: 74, endPoint x: 234, endPoint y: 75, distance: 82.7
click at [234, 75] on app-ticket "⚙️ Régularisation annuelle des charges locatives Ouvert Statut Client [PERSON_N…" at bounding box center [198, 114] width 361 height 202
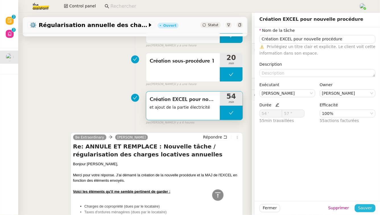
click at [359, 211] on button "Sauver" at bounding box center [364, 208] width 21 height 8
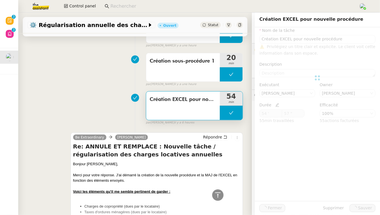
type input "Création EXCEL pour nouvelle procédure"
type input "54 '"
type input "57 ""
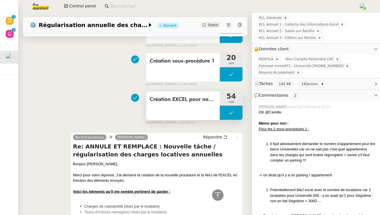
click at [191, 107] on div "Création EXCEL pour nouvelle procédure" at bounding box center [183, 105] width 74 height 28
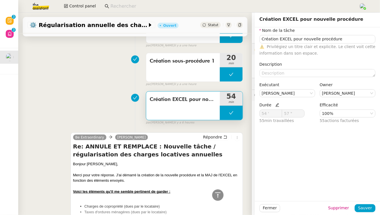
click at [275, 105] on icon at bounding box center [277, 105] width 4 height 4
drag, startPoint x: 268, startPoint y: 116, endPoint x: 240, endPoint y: 115, distance: 27.9
click at [240, 115] on app-ticket "⚙️ Régularisation annuelle des charges locatives Ouvert Statut Client [PERSON_N…" at bounding box center [198, 114] width 361 height 202
type input "40 '"
click at [369, 209] on button "Sauver" at bounding box center [364, 208] width 21 height 8
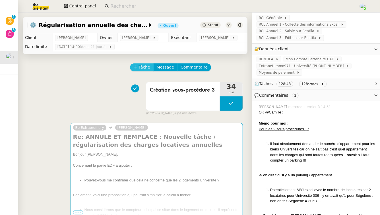
click at [138, 69] on span "Tâche" at bounding box center [144, 67] width 12 height 7
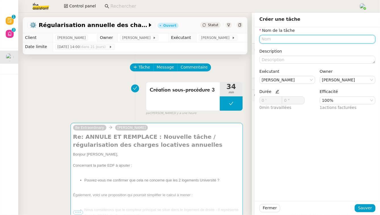
click at [290, 38] on input "text" at bounding box center [317, 39] width 116 height 8
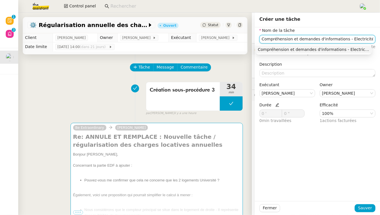
type input "Compréhension et demandes d'informations - Electricité"
click at [275, 105] on icon at bounding box center [277, 105] width 4 height 4
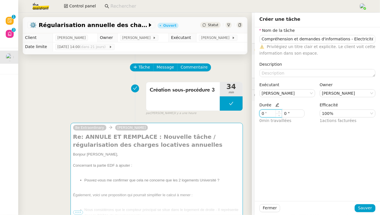
drag, startPoint x: 271, startPoint y: 115, endPoint x: 246, endPoint y: 113, distance: 24.6
click at [246, 113] on app-ticket "⚙️ Régularisation annuelle des charges locatives Ouvert Statut Client [PERSON_N…" at bounding box center [198, 114] width 361 height 202
type input "10 '"
click at [354, 206] on button "Sauver" at bounding box center [364, 208] width 21 height 8
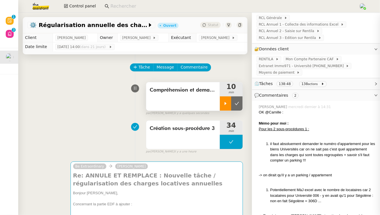
click at [220, 108] on div at bounding box center [225, 103] width 11 height 14
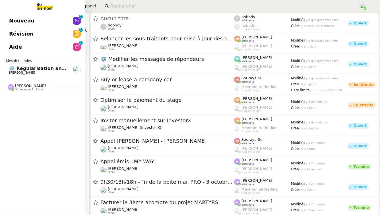
click at [17, 71] on span "[PERSON_NAME]" at bounding box center [22, 73] width 26 height 4
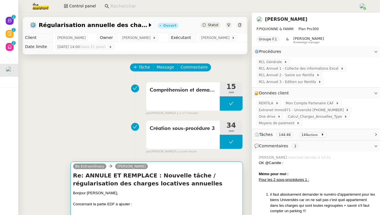
scroll to position [235, 0]
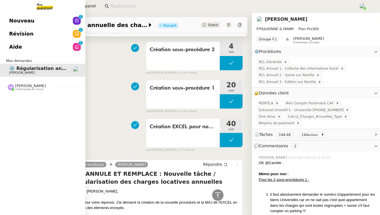
click at [50, 22] on link "Nouveau 0 1 2 3 4 5 6 7 8 9" at bounding box center [42, 20] width 85 height 13
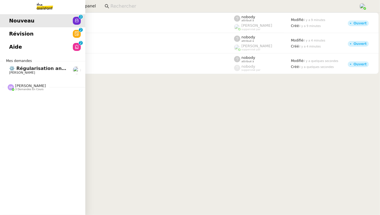
click at [22, 34] on span "Révision" at bounding box center [21, 34] width 24 height 9
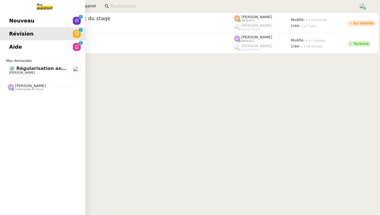
click at [11, 45] on span "Aide" at bounding box center [15, 47] width 13 height 9
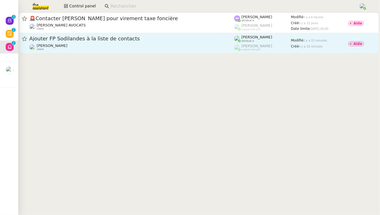
click at [130, 41] on span "Ajouter FP Sodilandes à la liste de contacts" at bounding box center [131, 38] width 205 height 5
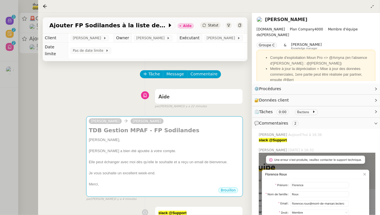
click at [17, 98] on div at bounding box center [190, 107] width 380 height 215
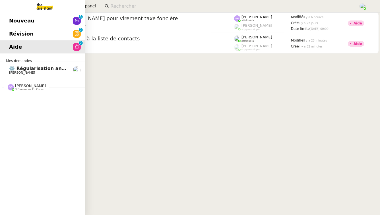
click at [30, 62] on span "Mes demandes" at bounding box center [19, 61] width 33 height 6
click at [32, 70] on span "⚙️ Régularisation annuelle des charges locatives" at bounding box center [71, 68] width 125 height 5
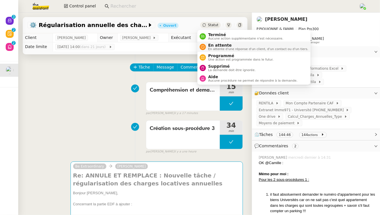
click at [220, 49] on span "En attente d'une réponse d'un client, d'un contact ou d'un tiers." at bounding box center [258, 48] width 100 height 3
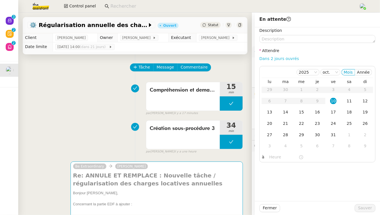
click at [276, 56] on link "Dans 2 jours ouvrés" at bounding box center [278, 58] width 39 height 5
type input "07:00"
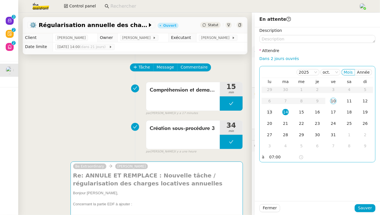
click at [266, 111] on div "13" at bounding box center [269, 112] width 6 height 6
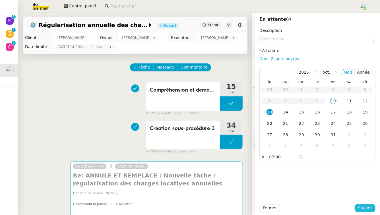
click at [368, 210] on span "Sauver" at bounding box center [365, 208] width 14 height 7
